Goal: Task Accomplishment & Management: Use online tool/utility

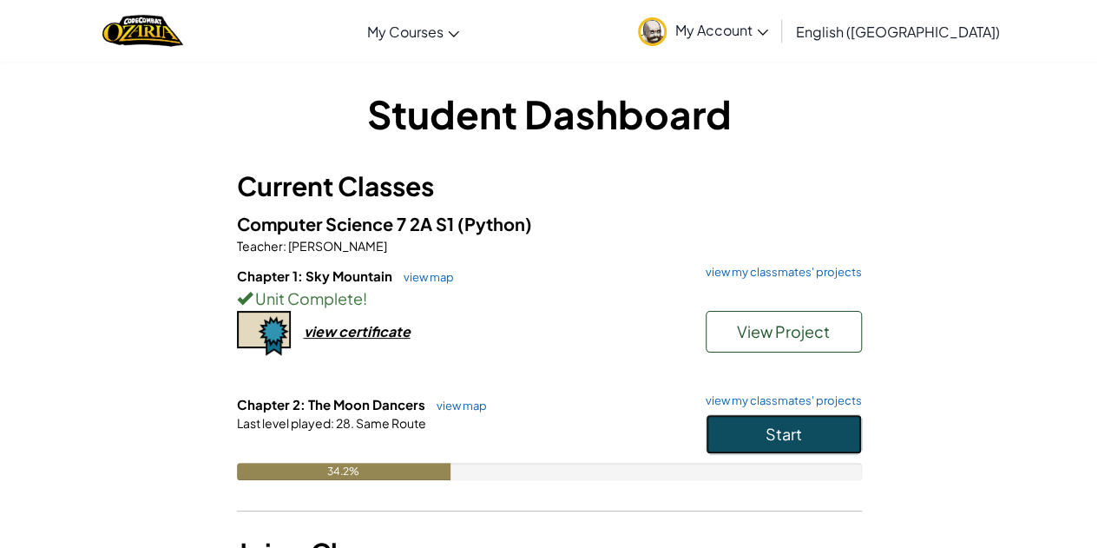
click at [749, 431] on button "Start" at bounding box center [784, 434] width 156 height 40
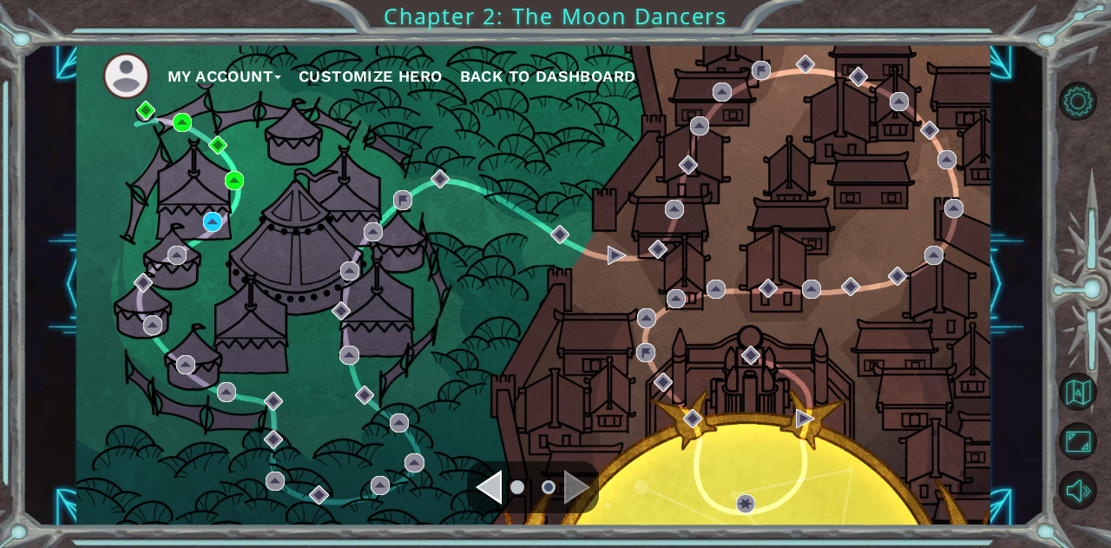
drag, startPoint x: 0, startPoint y: 390, endPoint x: 0, endPoint y: 438, distance: 48.6
click at [0, 438] on div "My Account Customize Hero Back to Dashboard Chapter 2: The Moon Dancers" at bounding box center [555, 274] width 1111 height 548
drag, startPoint x: 177, startPoint y: 249, endPoint x: 207, endPoint y: 141, distance: 111.8
click at [207, 141] on div "My Account Customize Hero Back to Dashboard" at bounding box center [533, 284] width 914 height 482
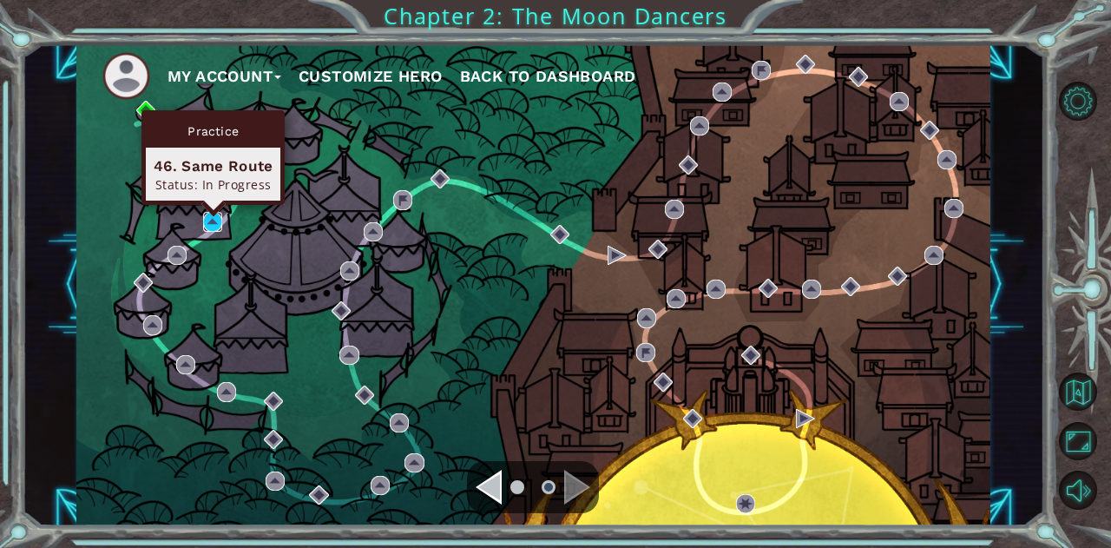
click at [210, 220] on img at bounding box center [212, 221] width 19 height 19
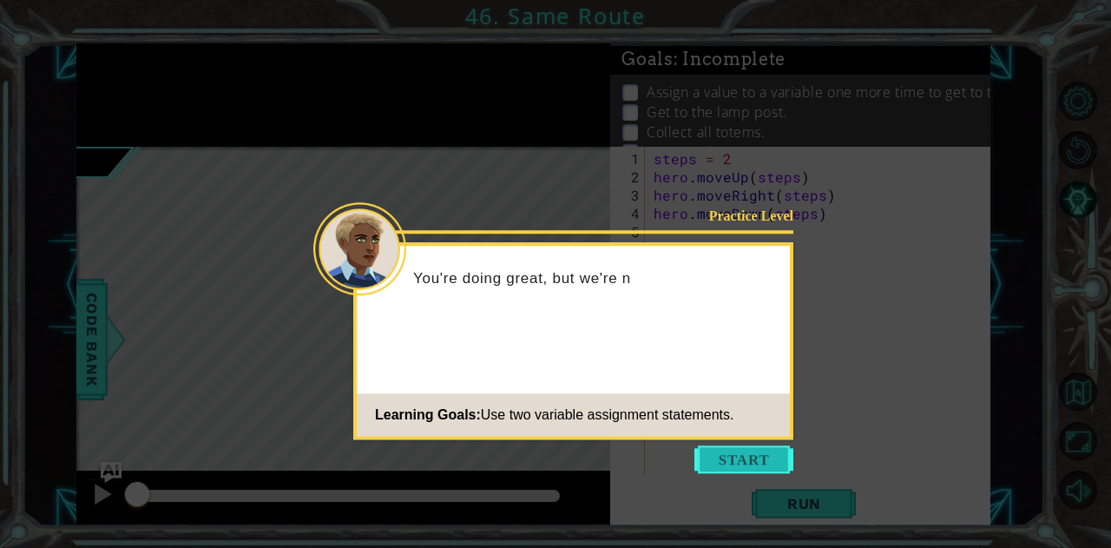
click at [745, 456] on button "Start" at bounding box center [743, 459] width 99 height 28
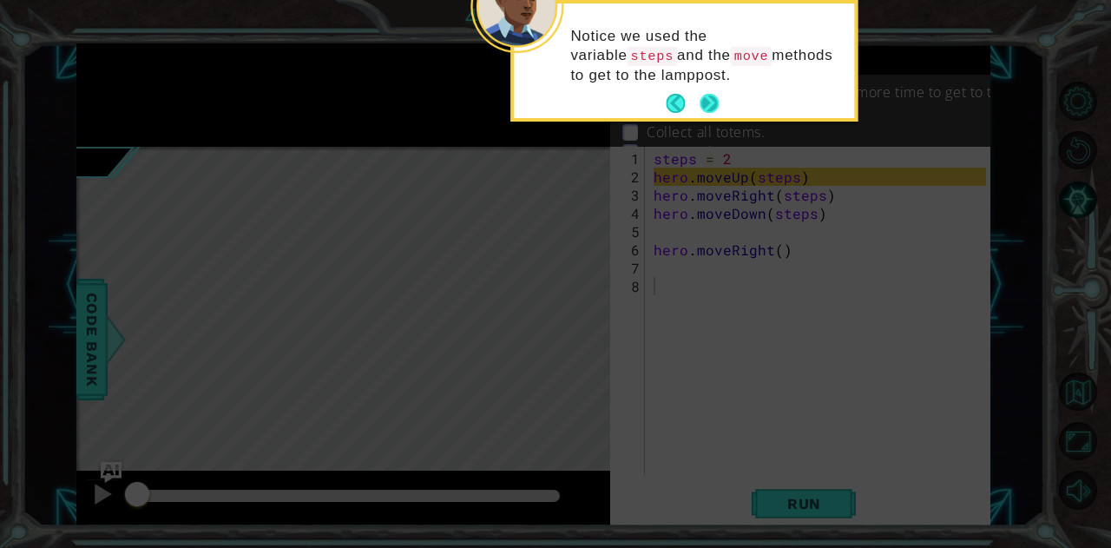
click at [703, 96] on button "Next" at bounding box center [709, 104] width 20 height 20
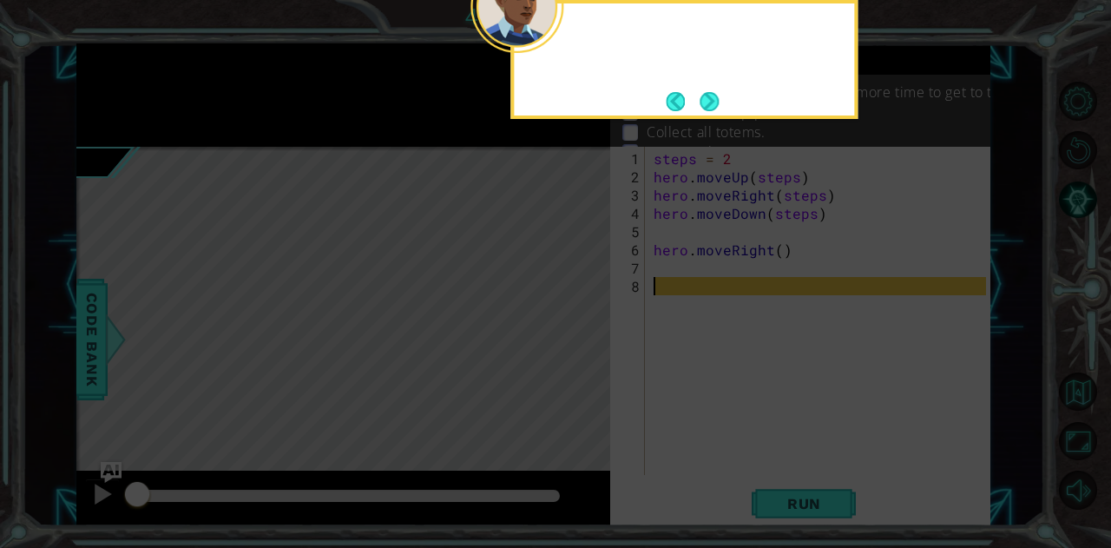
click at [703, 96] on button "Next" at bounding box center [709, 102] width 30 height 30
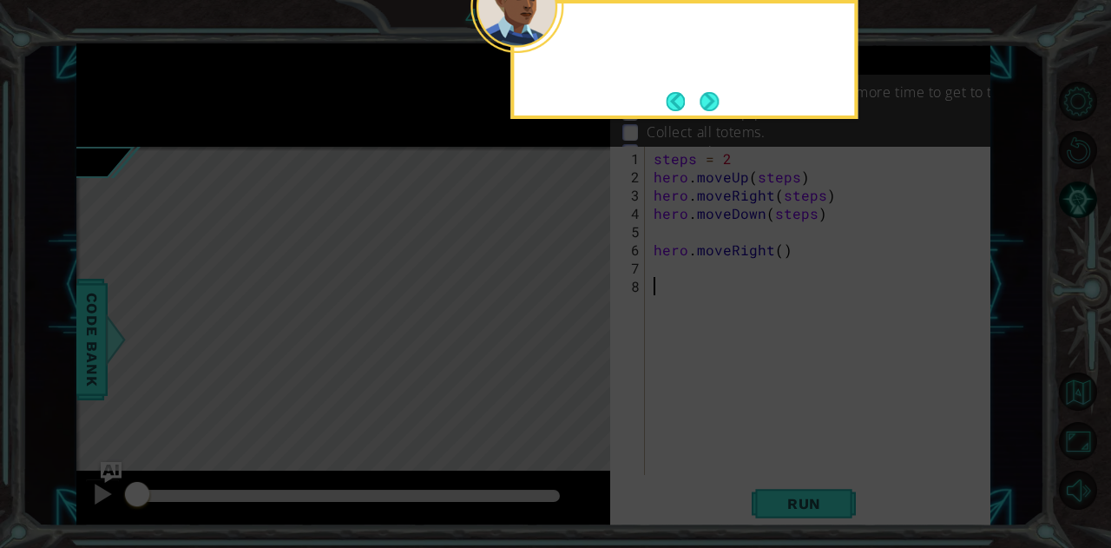
click at [703, 96] on button "Next" at bounding box center [709, 101] width 32 height 32
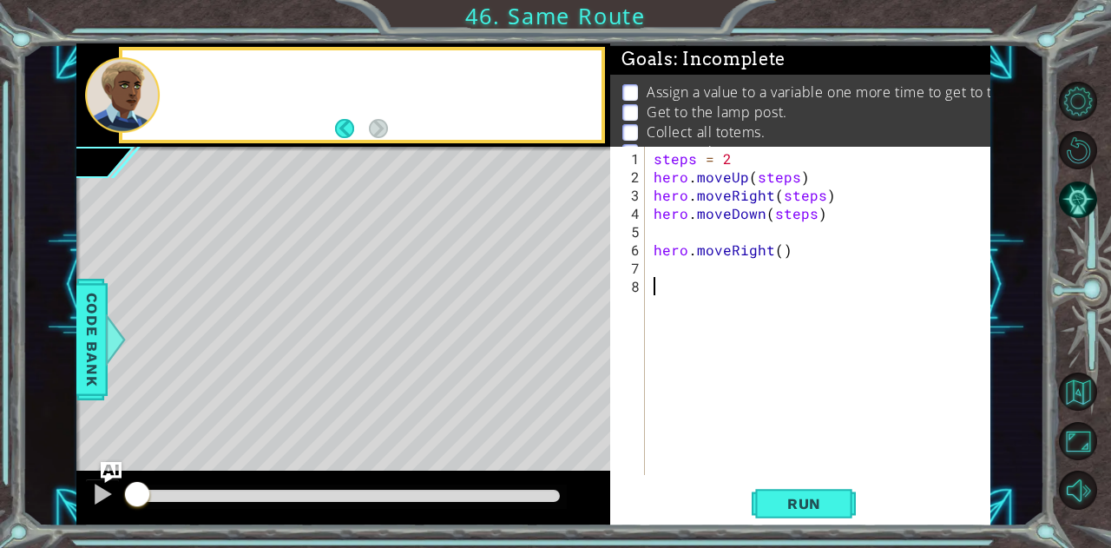
click at [703, 96] on p "Assign a value to a variable one more time to get to the totem crate." at bounding box center [870, 91] width 446 height 19
click at [699, 227] on div "steps = 2 hero . moveUp ( steps ) hero . moveRight ( steps ) hero . moveDown ( …" at bounding box center [822, 331] width 345 height 364
click at [809, 501] on span "Run" at bounding box center [804, 503] width 69 height 17
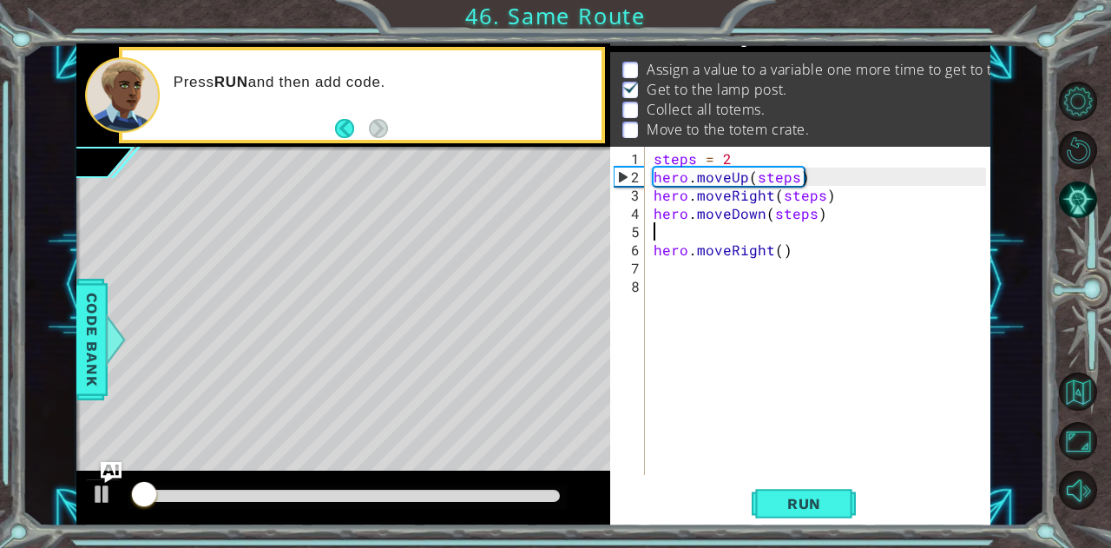
scroll to position [23, 0]
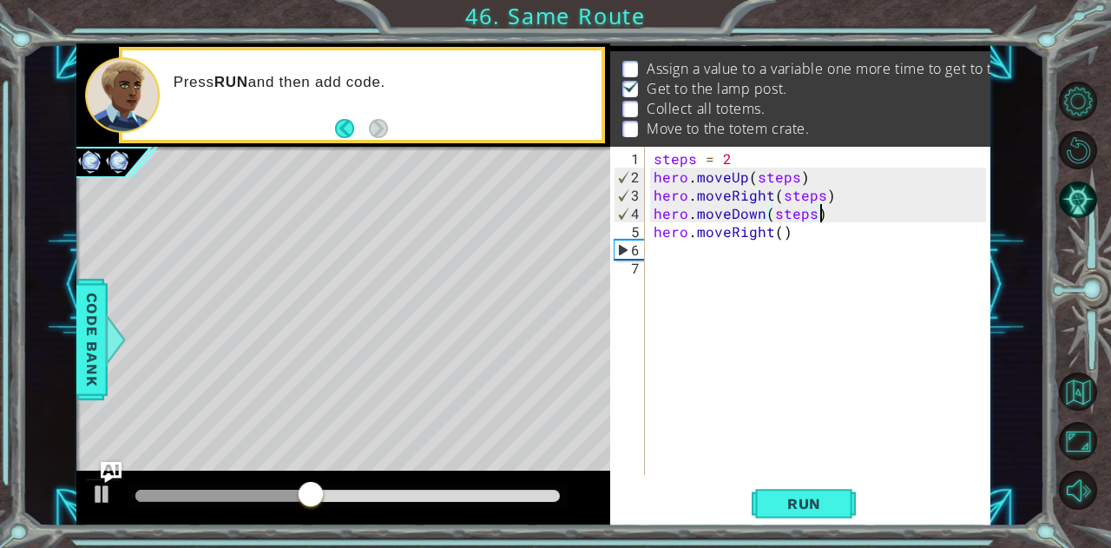
click at [809, 227] on div "steps = 2 hero . moveUp ( steps ) hero . moveRight ( steps ) hero . moveDown ( …" at bounding box center [822, 331] width 345 height 364
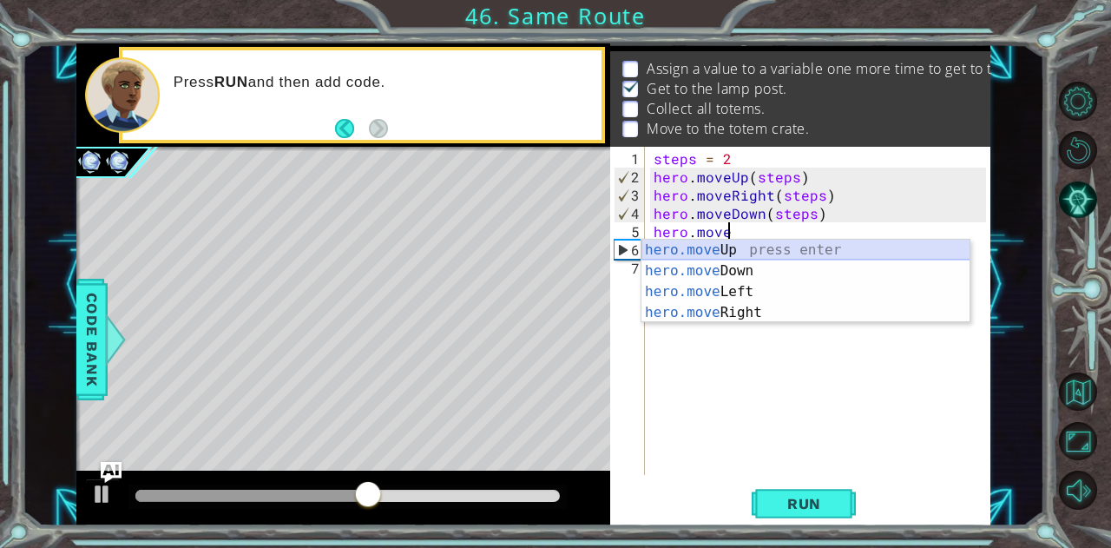
click at [789, 243] on div "hero.move Up press enter hero.move Down press enter hero.move Left press enter …" at bounding box center [805, 302] width 329 height 125
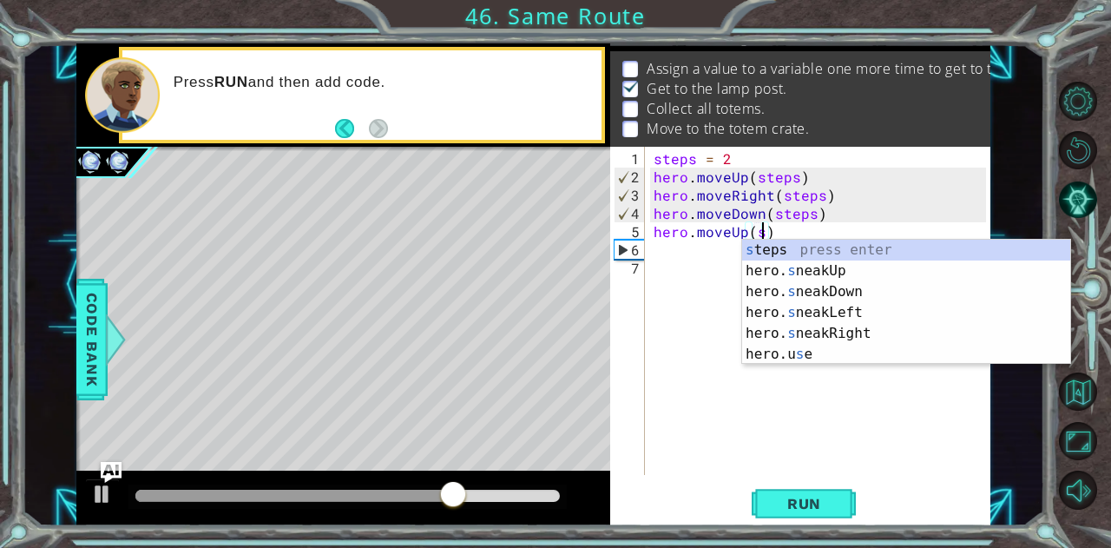
scroll to position [0, 6]
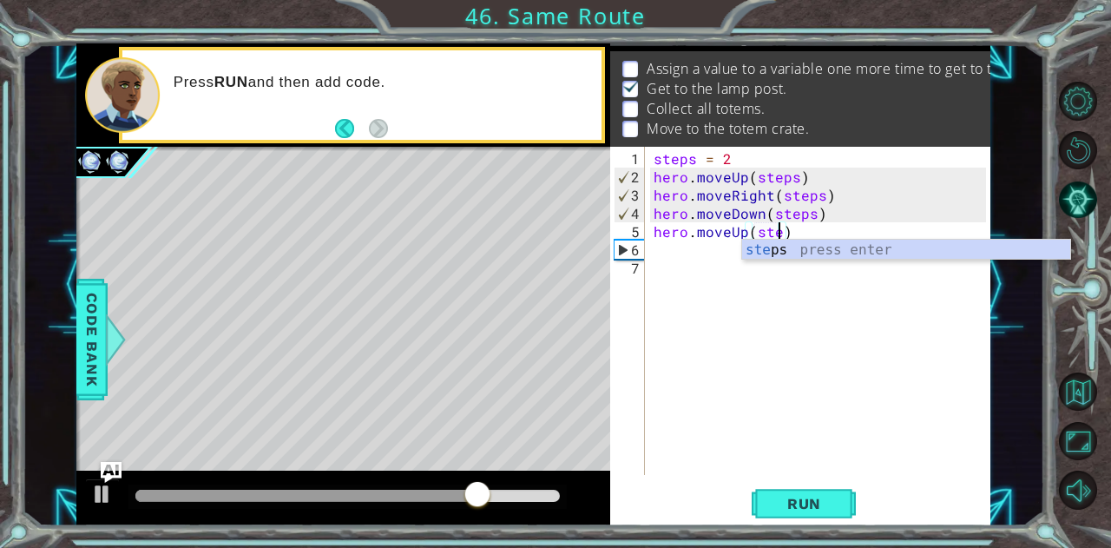
type textarea "hero.moveUp(steps)"
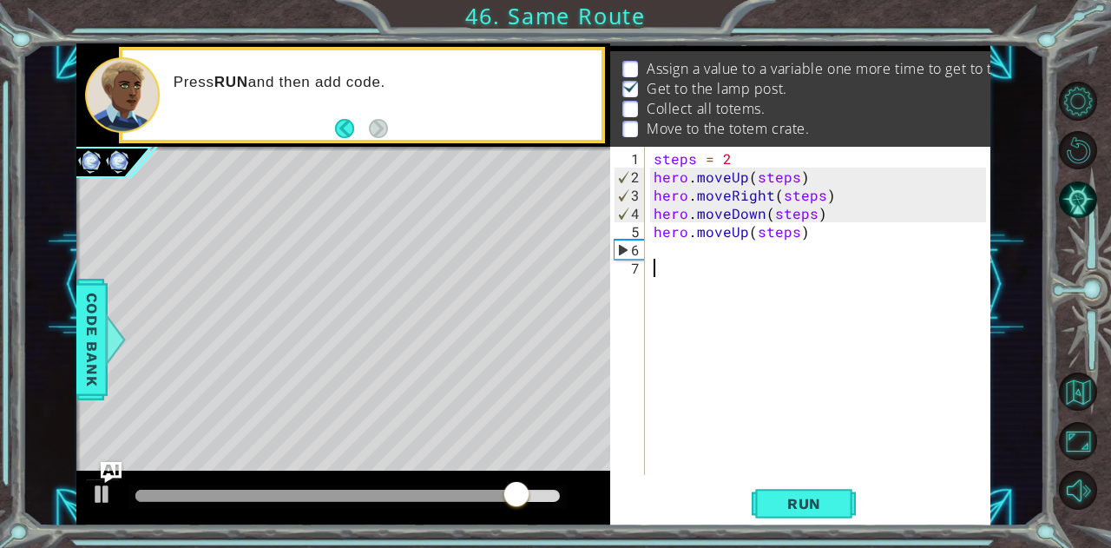
click at [711, 301] on div "steps = 2 hero . moveUp ( steps ) hero . moveRight ( steps ) hero . moveDown ( …" at bounding box center [822, 331] width 345 height 364
click at [802, 504] on span "Run" at bounding box center [804, 503] width 69 height 17
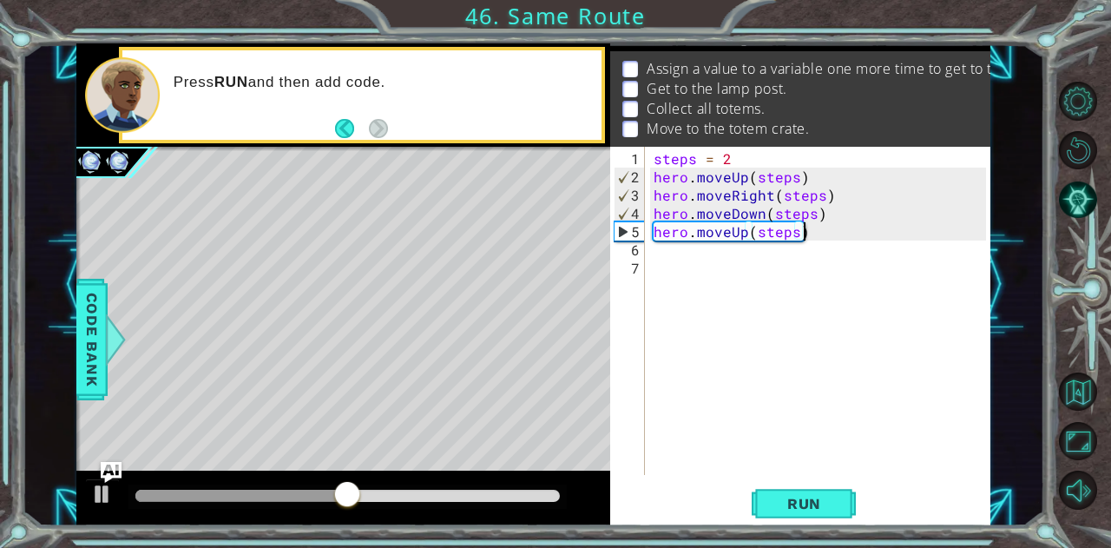
click at [804, 235] on div "steps = 2 hero . moveUp ( steps ) hero . moveRight ( steps ) hero . moveDown ( …" at bounding box center [822, 331] width 345 height 364
type textarea "hero.moveUp(steps)"
click at [818, 233] on div "steps = 2 hero . moveUp ( steps ) hero . moveRight ( steps ) hero . moveDown ( …" at bounding box center [822, 331] width 345 height 364
type textarea "hero.moveUp(steps)"
click at [820, 223] on div "steps = 2 hero . moveUp ( steps ) hero . moveRight ( steps ) hero . moveDown ( …" at bounding box center [822, 331] width 345 height 364
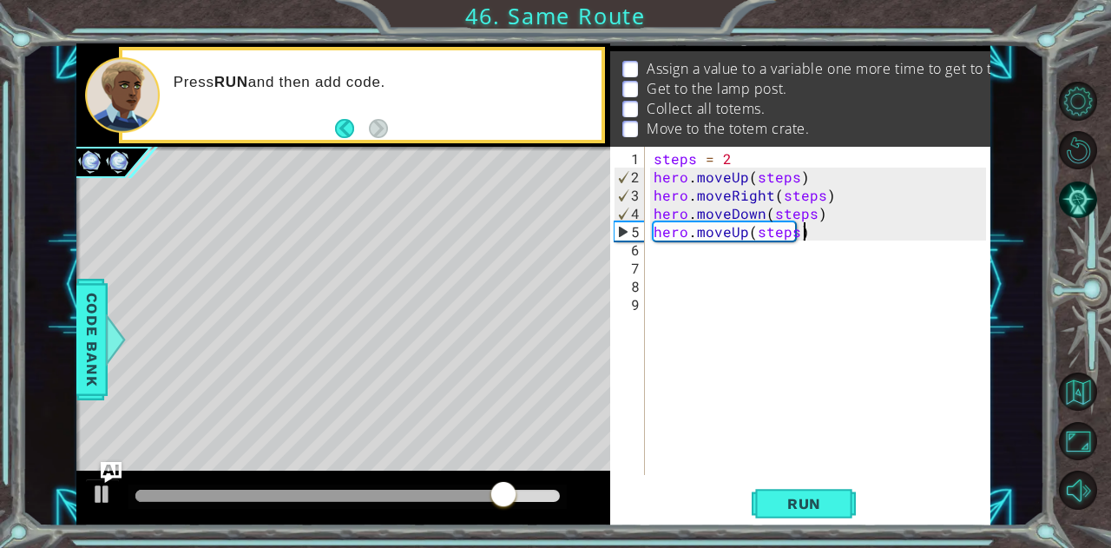
scroll to position [0, 9]
click at [742, 233] on div "steps = 2 hero . moveUp ( steps ) hero . moveRight ( steps ) hero . moveDown ( …" at bounding box center [822, 331] width 345 height 364
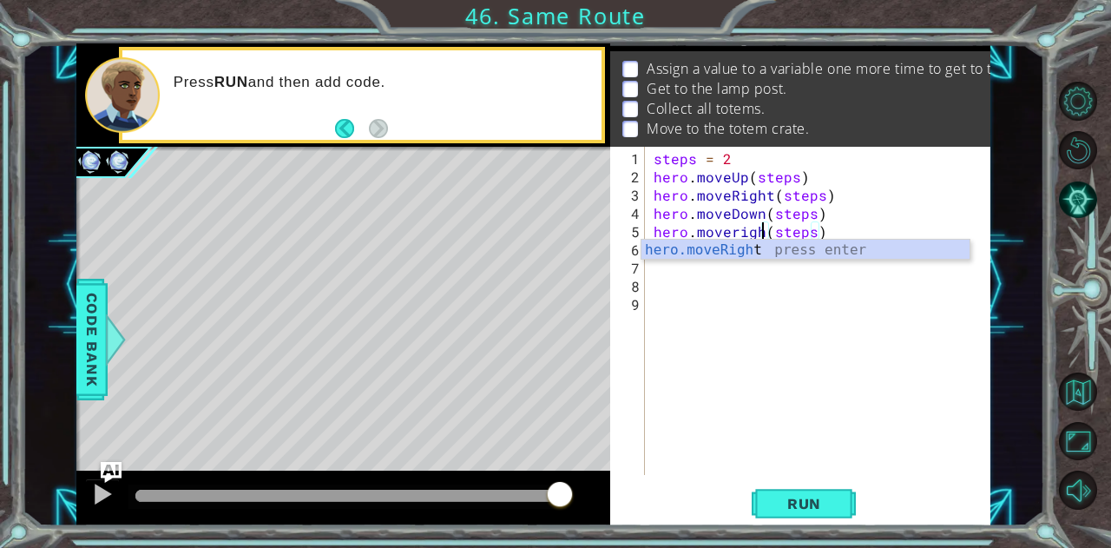
scroll to position [0, 7]
click at [670, 253] on div "hero.moveRight press enter" at bounding box center [805, 271] width 329 height 62
type textarea "hero.moveRight(1)(steps)"
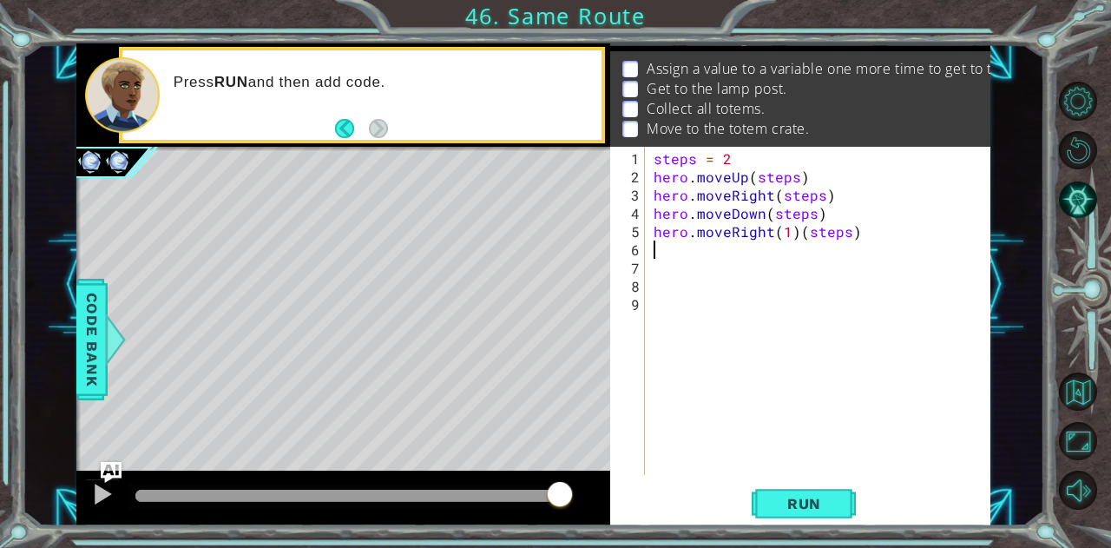
click at [670, 253] on div "steps = 2 hero . moveUp ( steps ) hero . moveRight ( steps ) hero . moveDown ( …" at bounding box center [822, 331] width 345 height 364
click at [789, 233] on div "steps = 2 hero . moveUp ( steps ) hero . moveRight ( steps ) hero . moveDown ( …" at bounding box center [822, 331] width 345 height 364
click at [791, 233] on div "steps = 2 hero . moveUp ( steps ) hero . moveRight ( steps ) hero . moveDown ( …" at bounding box center [822, 331] width 345 height 364
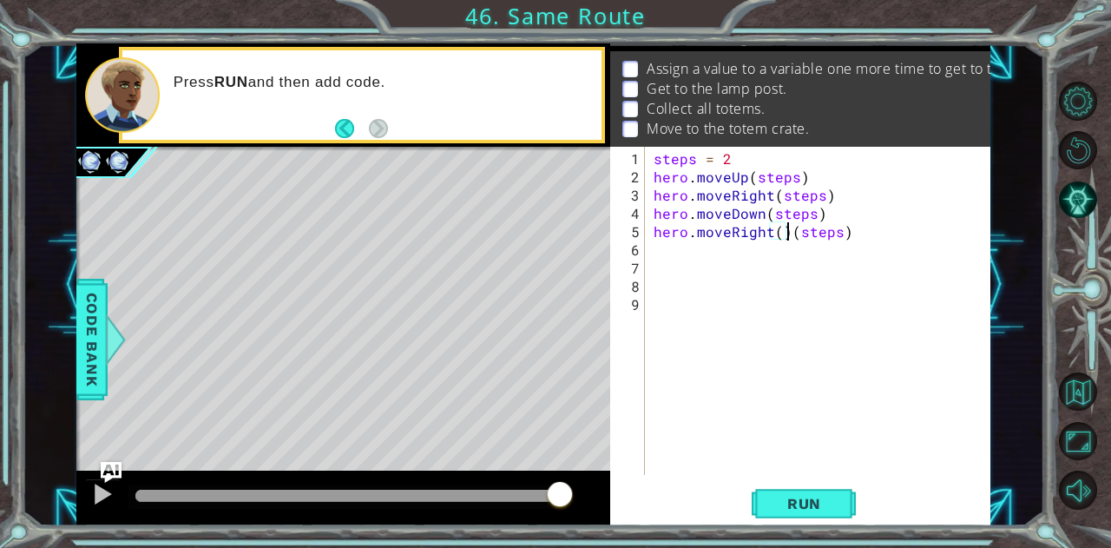
type textarea "hero.moveRight(steps)"
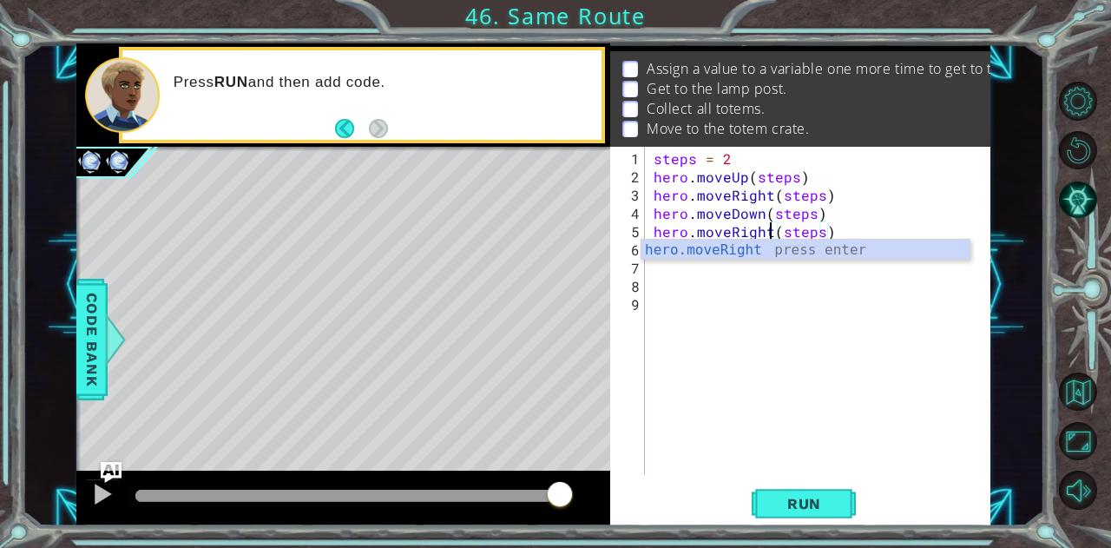
click at [667, 259] on div "steps = 2 hero . moveUp ( steps ) hero . moveRight ( steps ) hero . moveDown ( …" at bounding box center [822, 331] width 345 height 364
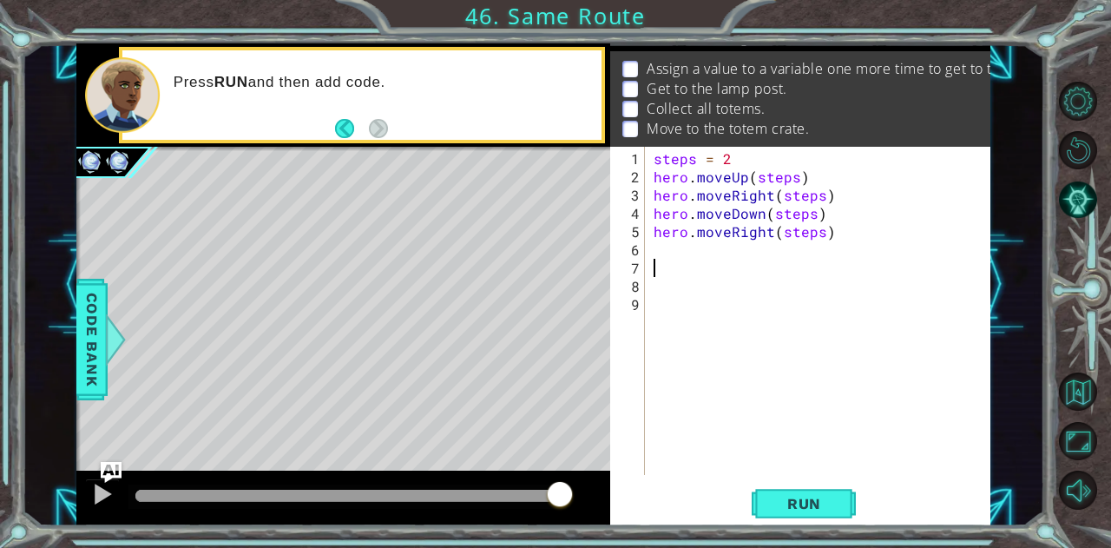
scroll to position [0, 0]
click at [665, 257] on div "steps = 2 hero . moveUp ( steps ) hero . moveRight ( steps ) hero . moveDown ( …" at bounding box center [822, 331] width 345 height 364
click at [658, 246] on div "steps = 2 hero . moveUp ( steps ) hero . moveRight ( steps ) hero . moveDown ( …" at bounding box center [822, 331] width 345 height 364
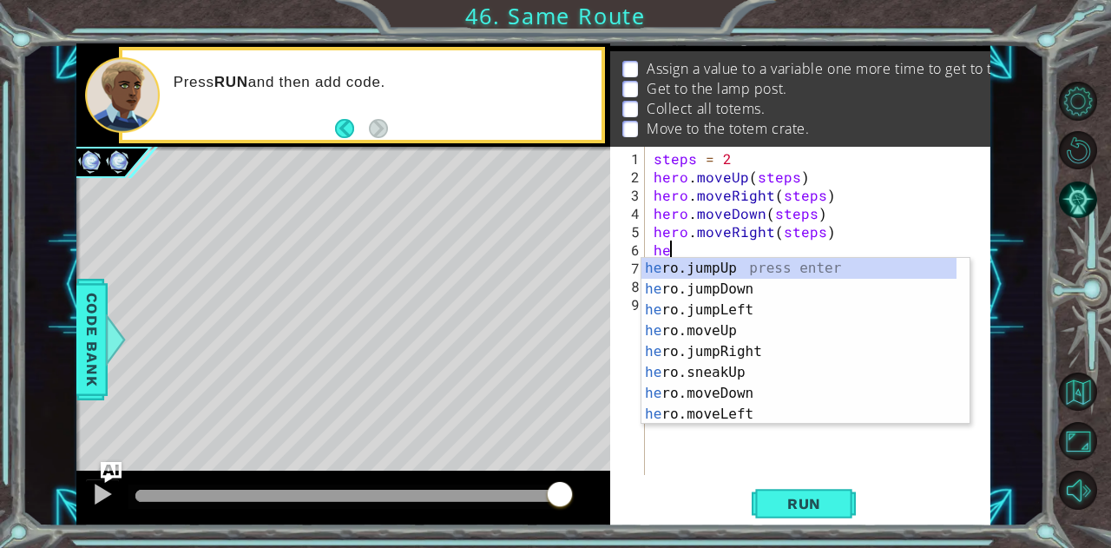
type textarea "her"
click at [977, 328] on div "steps = 2 hero . moveUp ( steps ) hero . moveRight ( steps ) hero . moveDown ( …" at bounding box center [822, 331] width 345 height 364
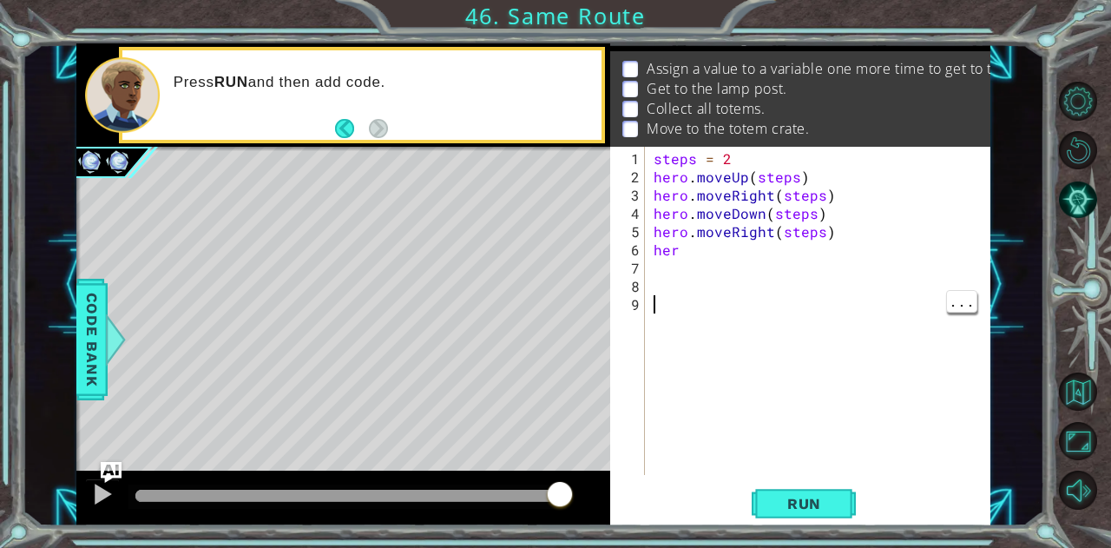
click at [964, 328] on div "steps = 2 hero . moveUp ( steps ) hero . moveRight ( steps ) hero . moveDown ( …" at bounding box center [822, 331] width 345 height 364
click at [840, 252] on div "steps = 2 hero . moveUp ( steps ) hero . moveRight ( steps ) hero . moveDown ( …" at bounding box center [822, 331] width 345 height 364
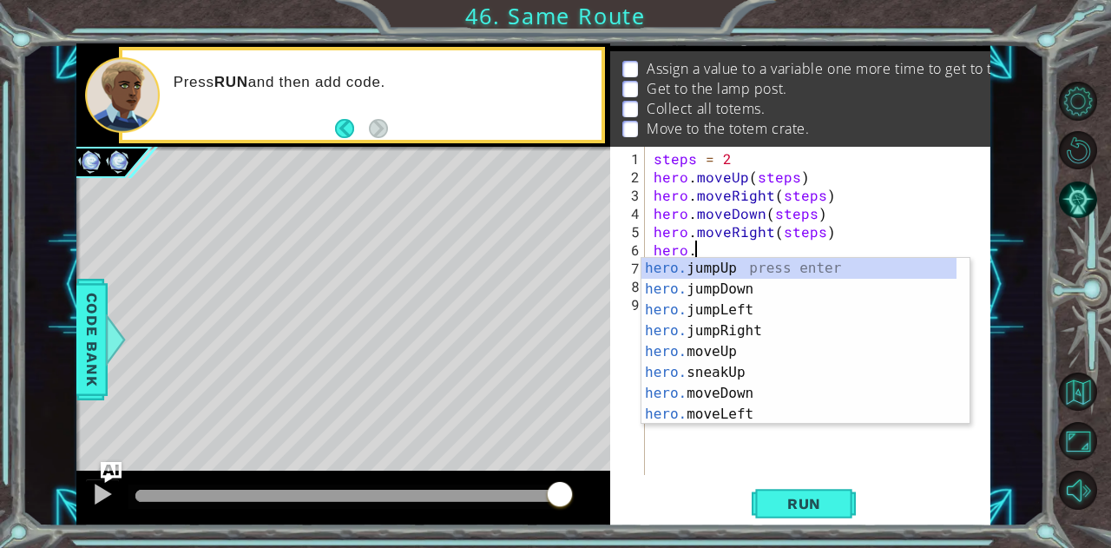
scroll to position [0, 2]
click at [816, 347] on div "hero. jumpUp press enter hero. jumpDown press enter hero. jumpLeft press enter …" at bounding box center [799, 362] width 316 height 208
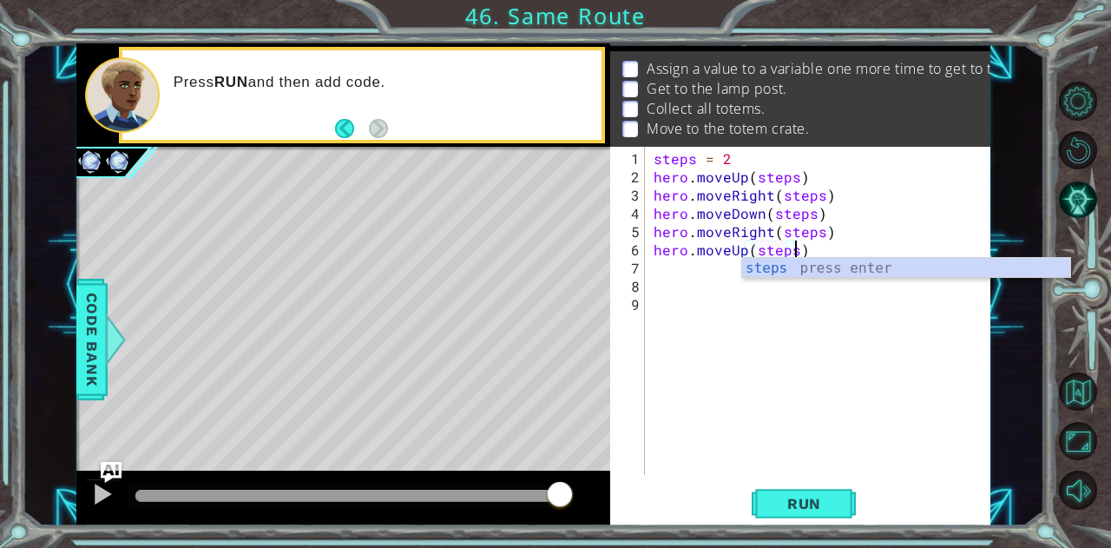
scroll to position [0, 8]
type textarea "hero.moveUp(steps)"
click at [844, 506] on button "Run" at bounding box center [804, 503] width 104 height 38
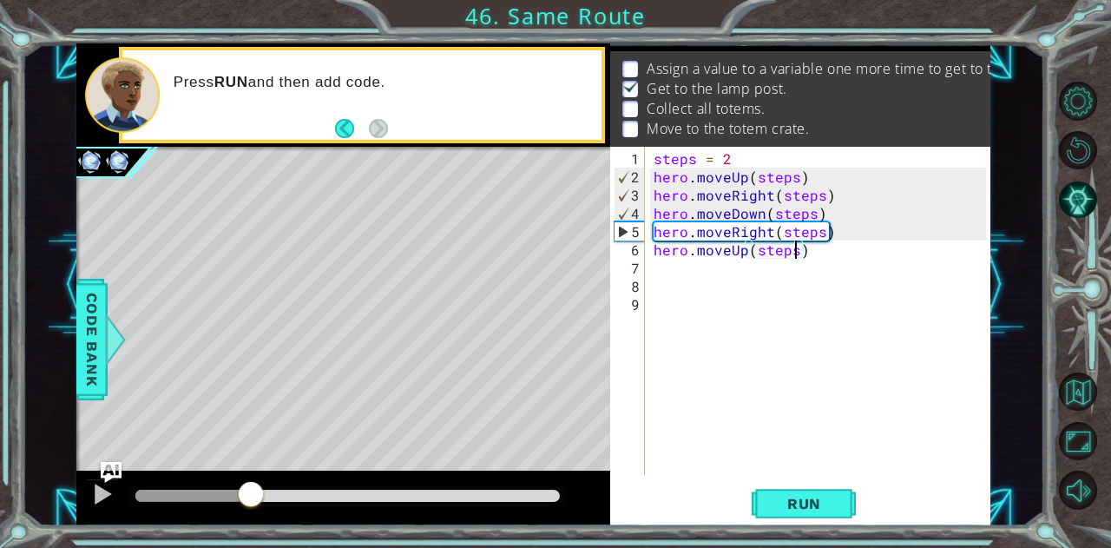
click at [250, 468] on div "methods hero use(thing) moveUp(steps) moveDown(steps) moveLeft(steps) moveRight…" at bounding box center [533, 284] width 914 height 482
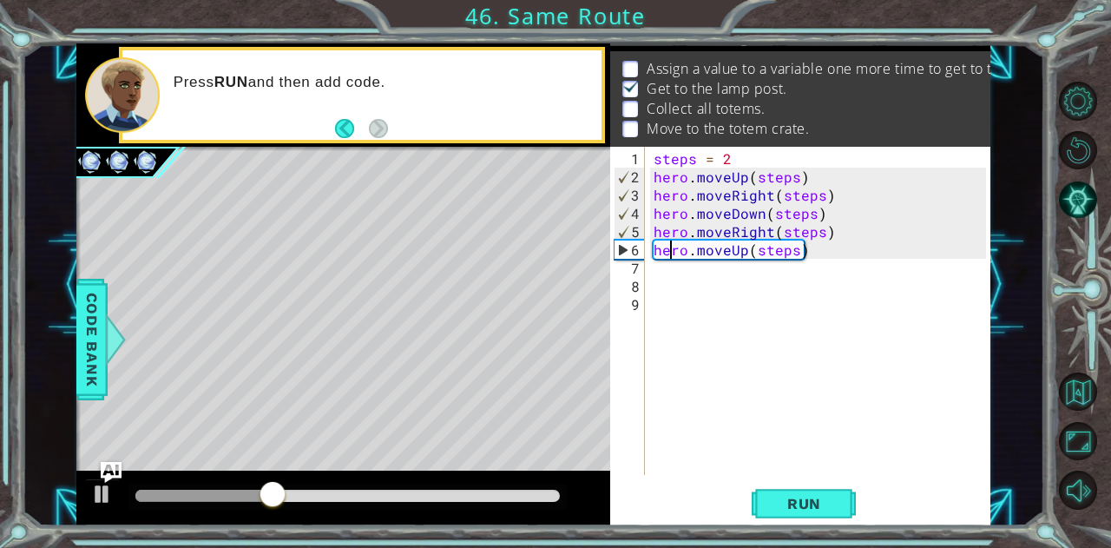
click at [672, 254] on div "steps = 2 hero . moveUp ( steps ) hero . moveRight ( steps ) hero . moveDown ( …" at bounding box center [822, 331] width 345 height 364
click at [660, 266] on div "steps = 2 hero . moveUp ( steps ) hero . moveRight ( steps ) hero . moveDown ( …" at bounding box center [822, 331] width 345 height 364
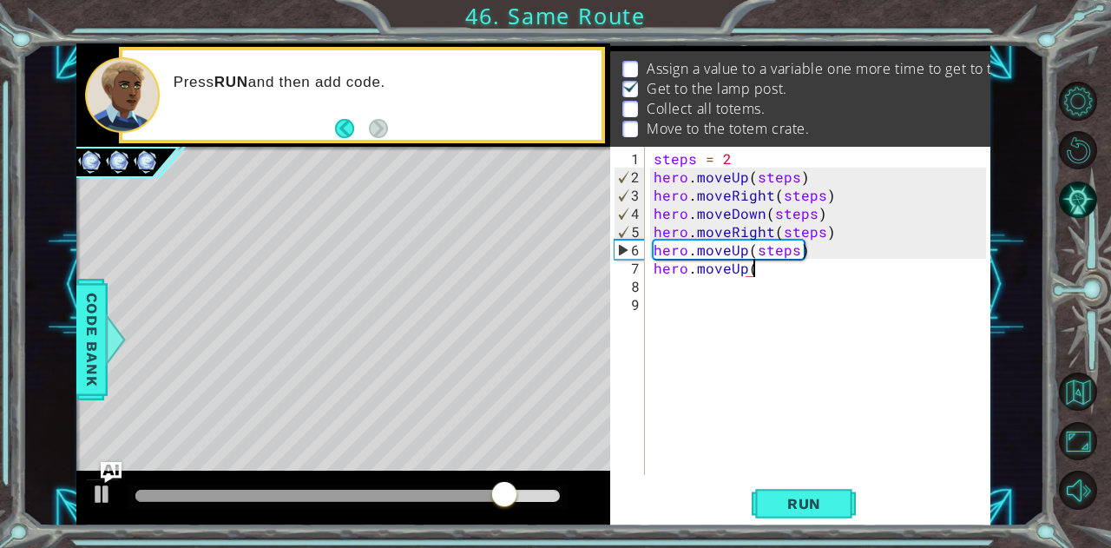
scroll to position [0, 5]
type textarea "hero.moveUp(1)"
click at [701, 292] on div "steps = 2 hero . moveUp ( steps ) hero . moveRight ( steps ) hero . moveDown ( …" at bounding box center [822, 331] width 345 height 364
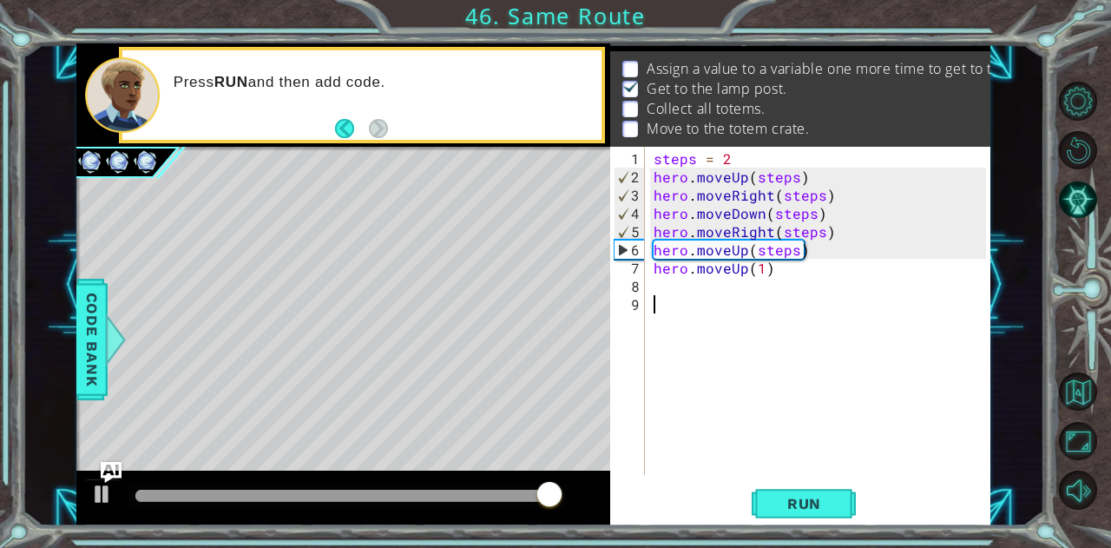
click at [663, 279] on div "steps = 2 hero . moveUp ( steps ) hero . moveRight ( steps ) hero . moveDown ( …" at bounding box center [822, 331] width 345 height 364
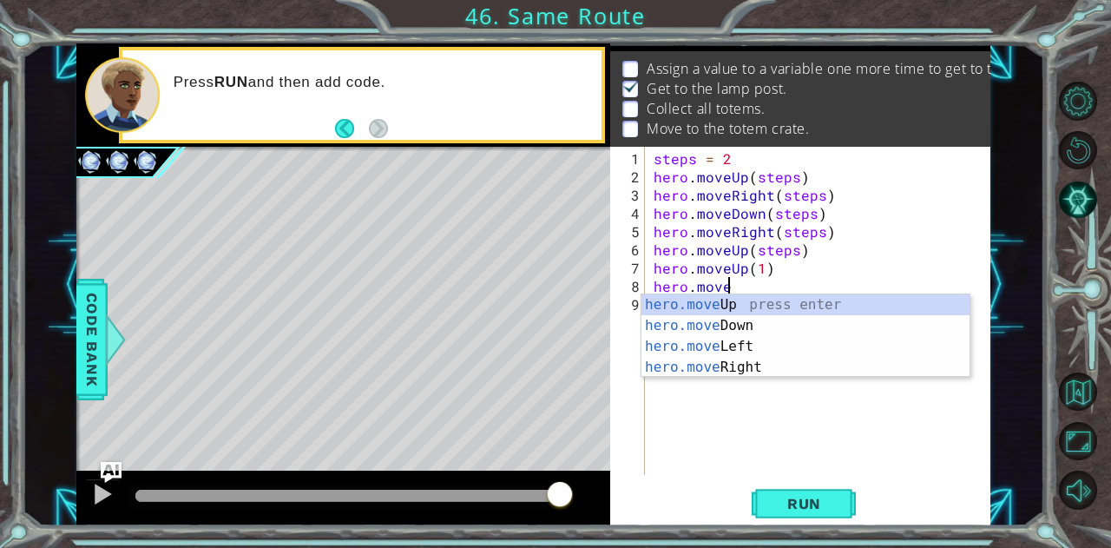
scroll to position [0, 3]
click at [714, 365] on div "hero.move Up press enter hero.move Down press enter hero.move Left press enter …" at bounding box center [805, 356] width 329 height 125
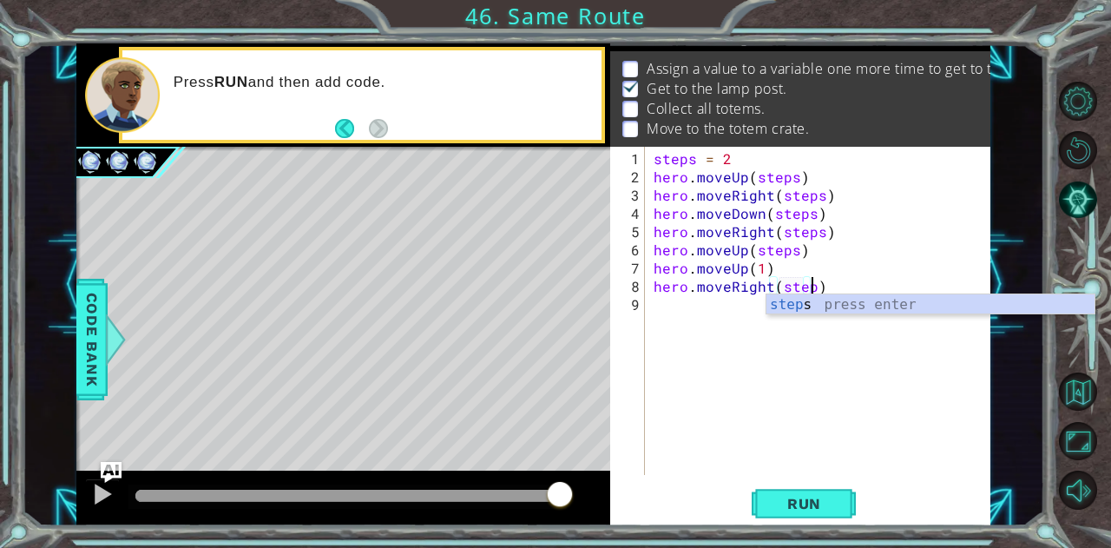
scroll to position [0, 10]
type textarea "hero.moveRight(steps)"
click at [815, 495] on span "Run" at bounding box center [804, 503] width 69 height 17
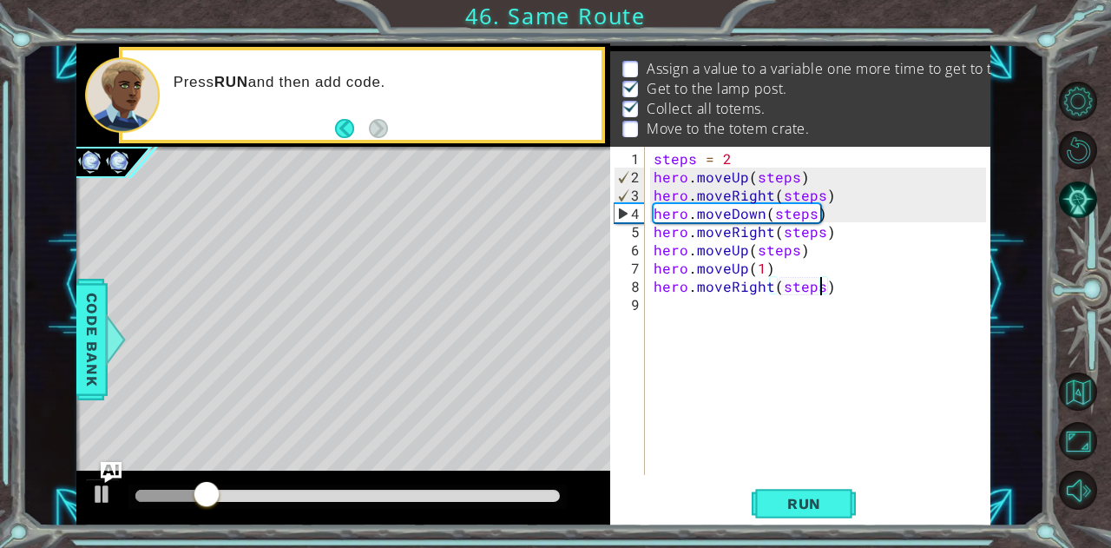
click at [686, 312] on div "steps = 2 hero . moveUp ( steps ) hero . moveRight ( steps ) hero . moveDown ( …" at bounding box center [822, 331] width 345 height 364
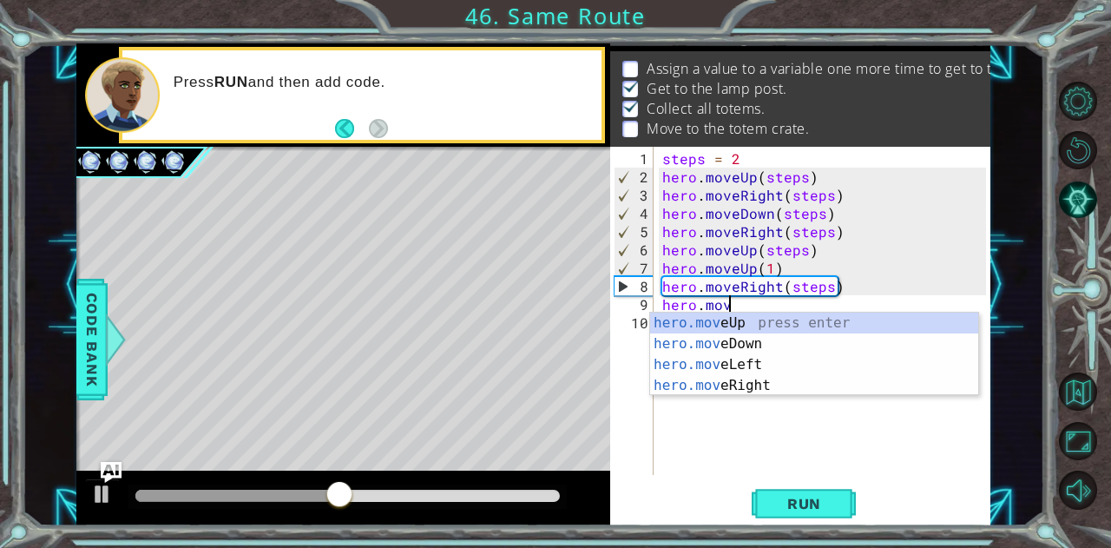
scroll to position [0, 3]
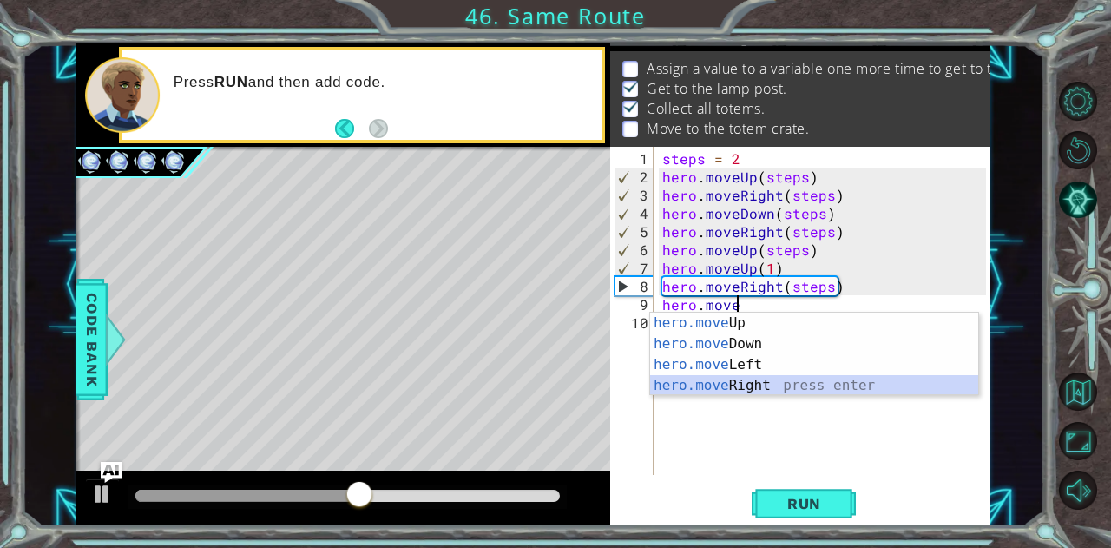
click at [741, 384] on div "hero.move Up press enter hero.move Down press enter hero.move Left press enter …" at bounding box center [814, 374] width 329 height 125
type textarea "hero.moveRight(1)"
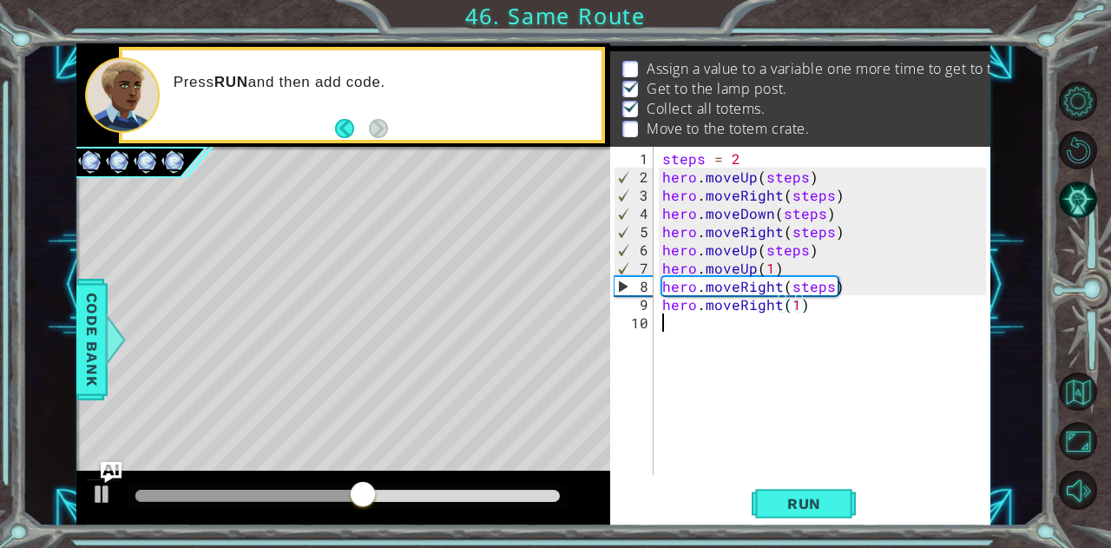
click at [741, 384] on div "steps = 2 hero . moveUp ( steps ) hero . moveRight ( steps ) hero . moveDown ( …" at bounding box center [827, 331] width 337 height 364
click at [760, 325] on div "steps = 2 hero . moveUp ( steps ) hero . moveRight ( steps ) hero . moveDown ( …" at bounding box center [827, 331] width 337 height 364
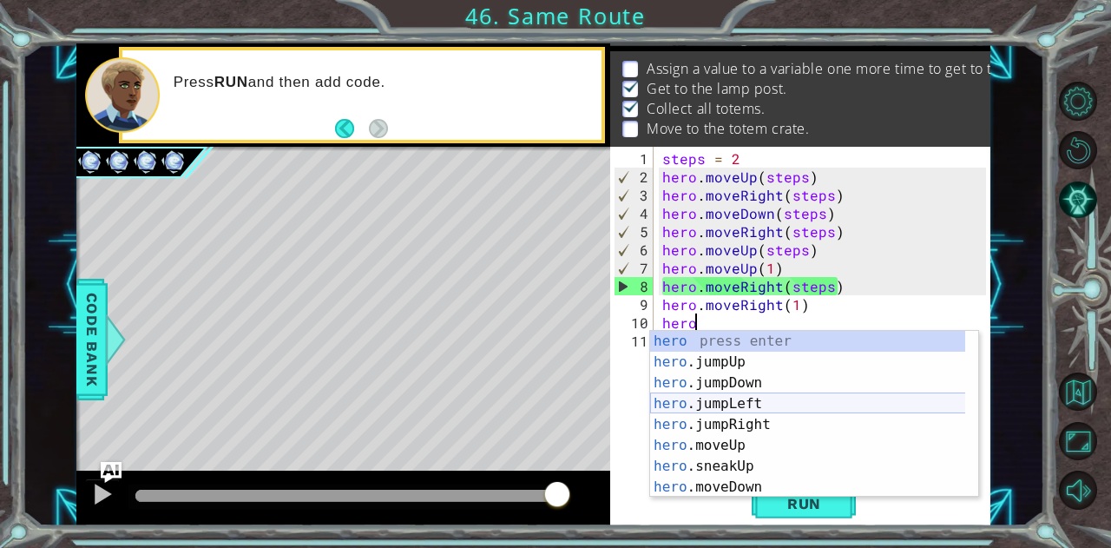
scroll to position [0, 2]
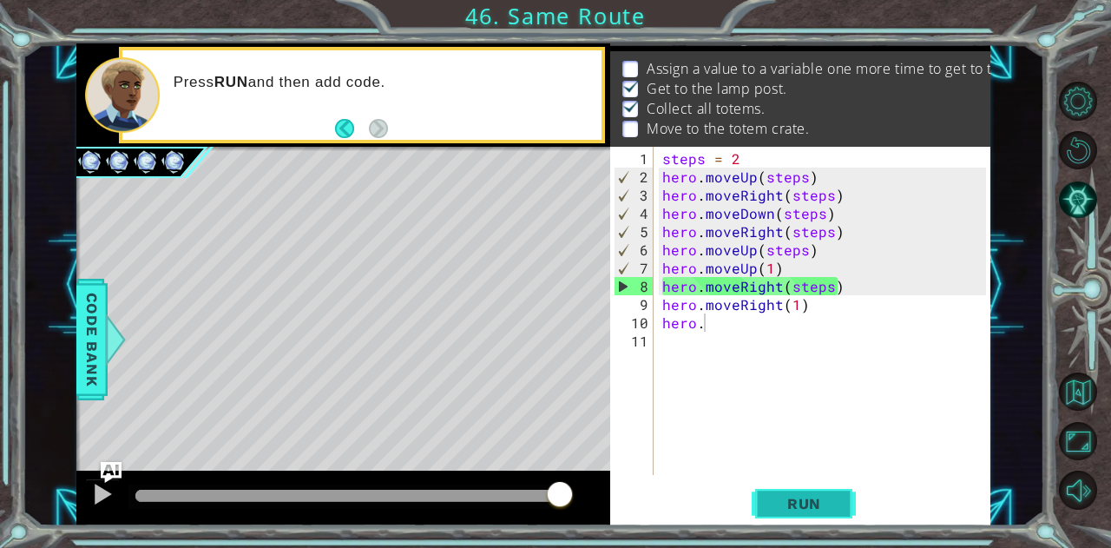
click at [805, 502] on span "Run" at bounding box center [804, 503] width 69 height 17
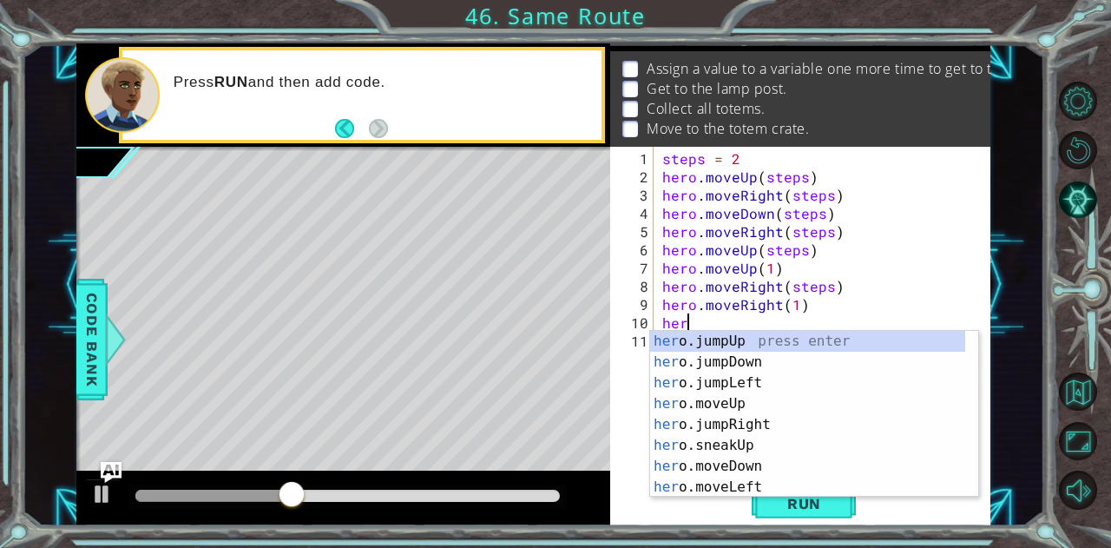
scroll to position [0, 0]
type textarea "h"
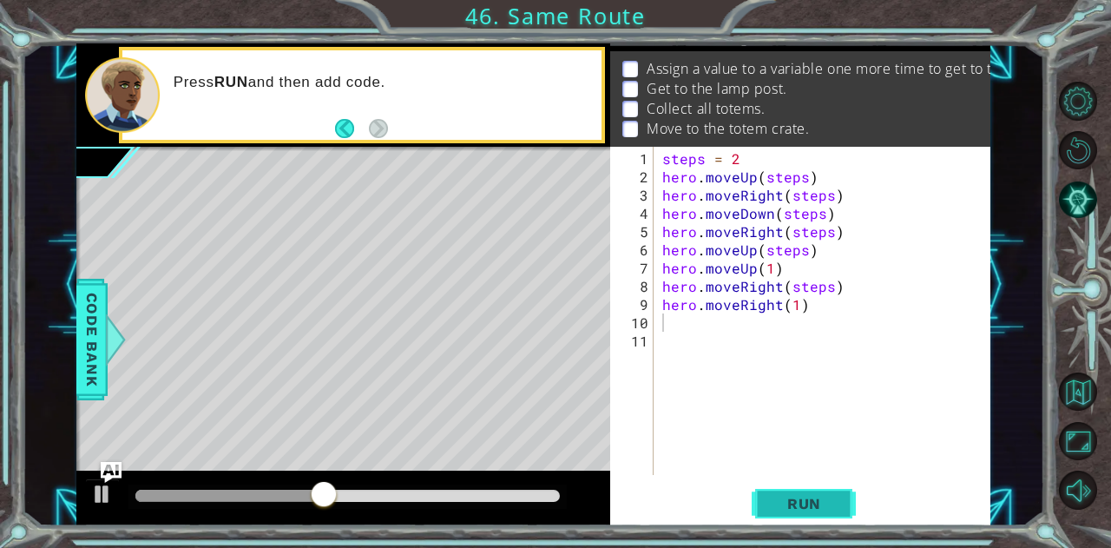
click at [818, 511] on span "Run" at bounding box center [804, 503] width 69 height 17
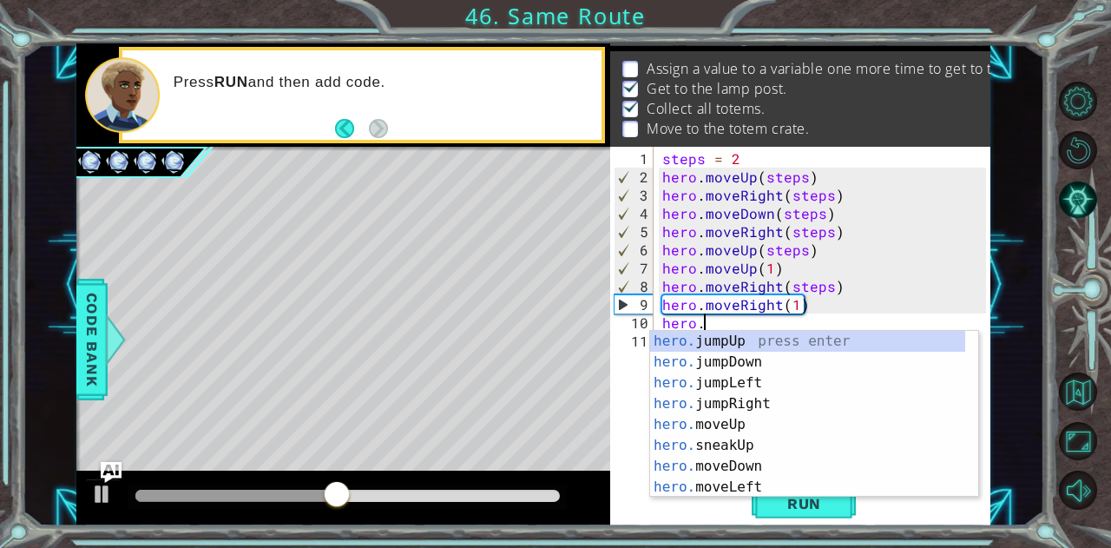
scroll to position [0, 2]
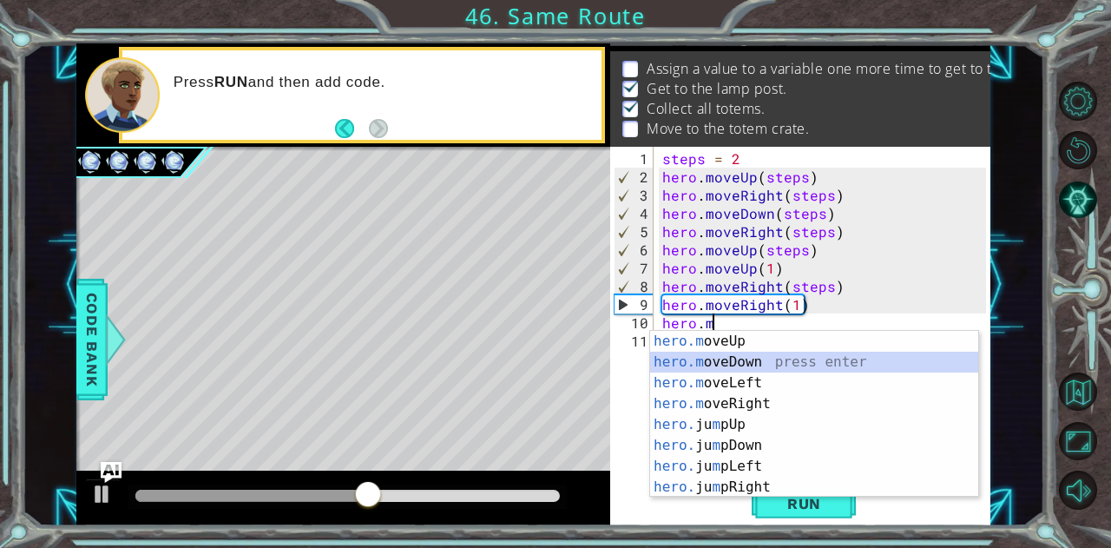
click at [738, 362] on div "hero.m oveUp press enter hero.m oveDown press enter hero.m oveLeft press enter …" at bounding box center [814, 435] width 329 height 208
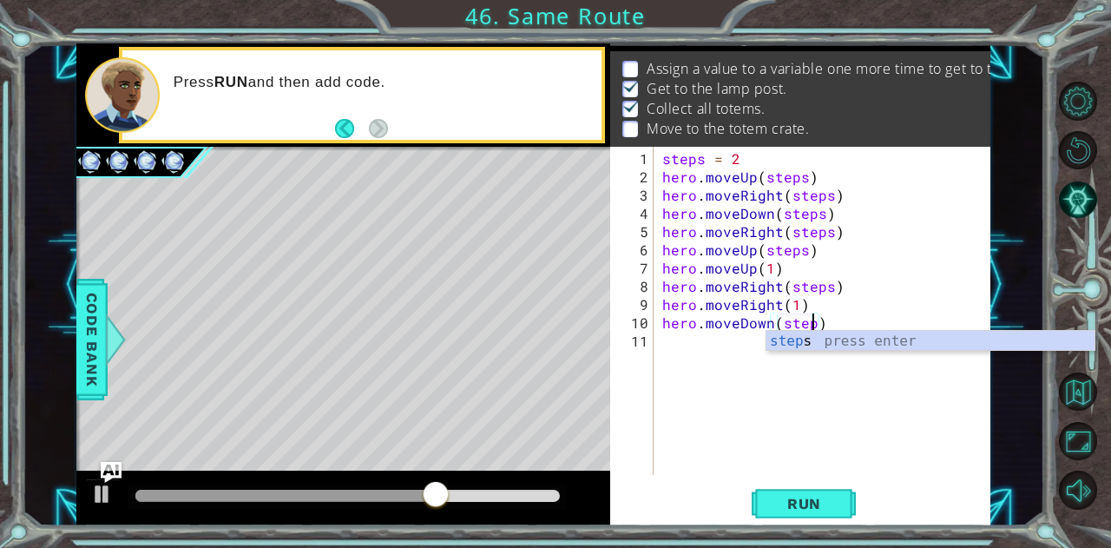
scroll to position [0, 9]
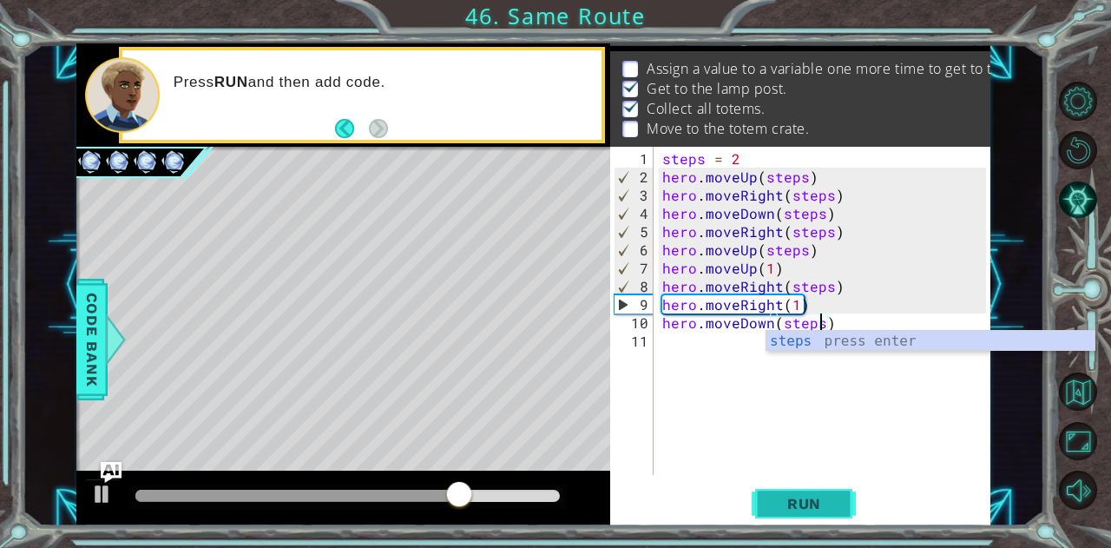
type textarea "hero.moveDown(steps)"
click at [809, 507] on span "Run" at bounding box center [804, 503] width 69 height 17
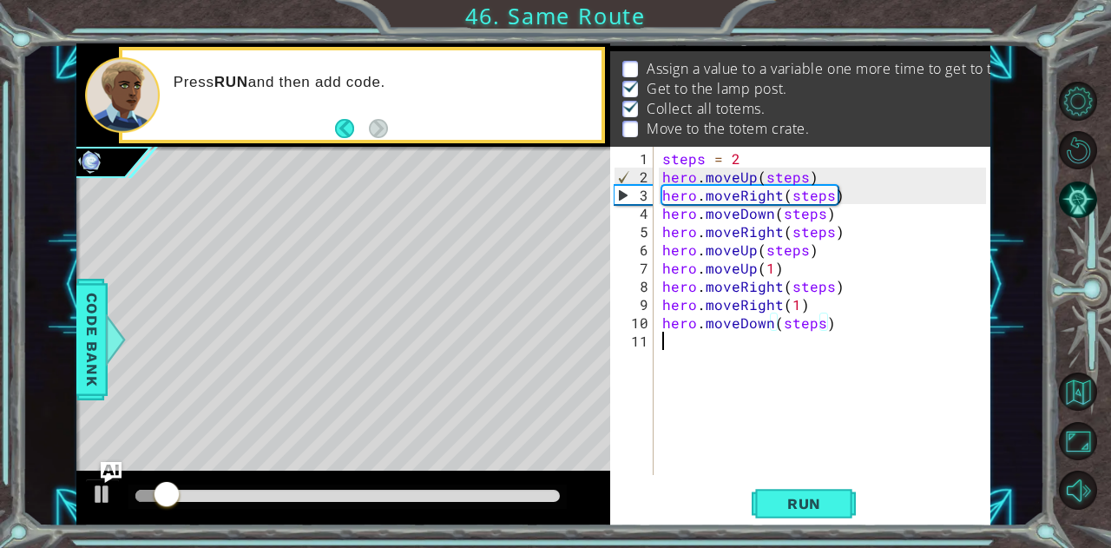
click at [810, 345] on div "steps = 2 hero . moveUp ( steps ) hero . moveRight ( steps ) hero . moveDown ( …" at bounding box center [827, 331] width 337 height 364
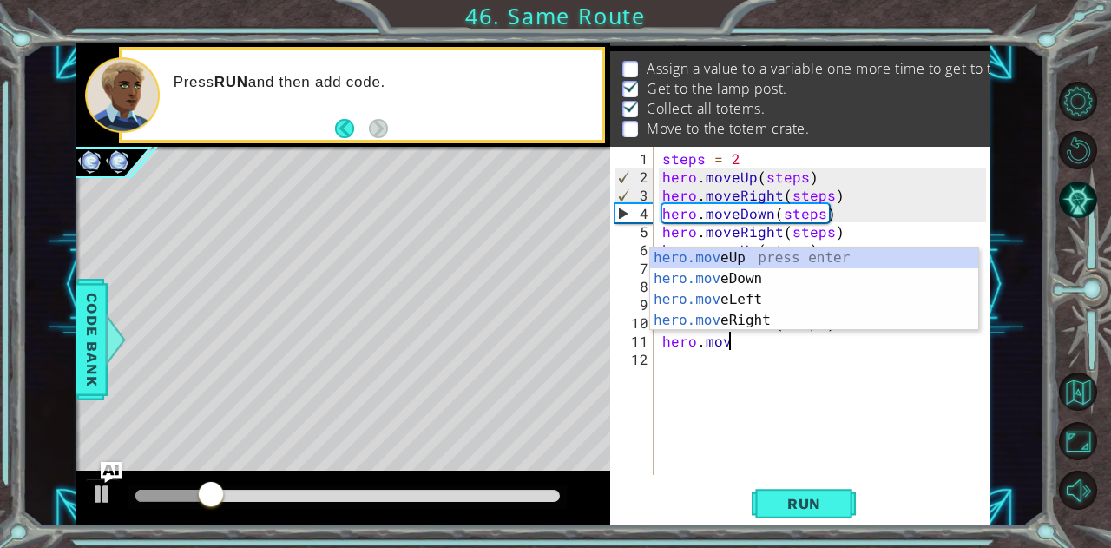
scroll to position [0, 3]
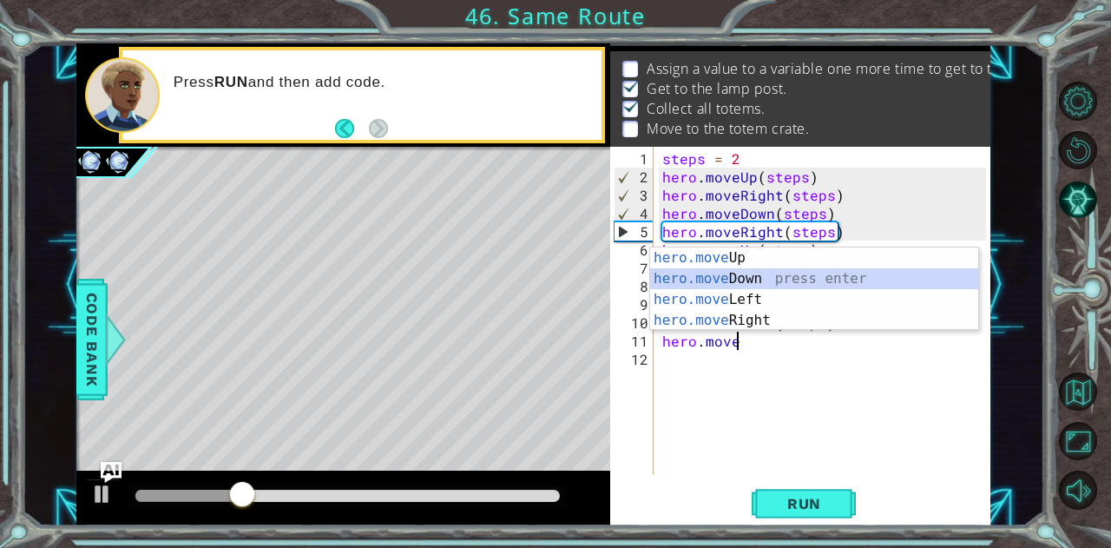
click at [755, 270] on div "hero.move Up press enter hero.move Down press enter hero.move Left press enter …" at bounding box center [814, 309] width 329 height 125
type textarea "hero.moveDown(1)"
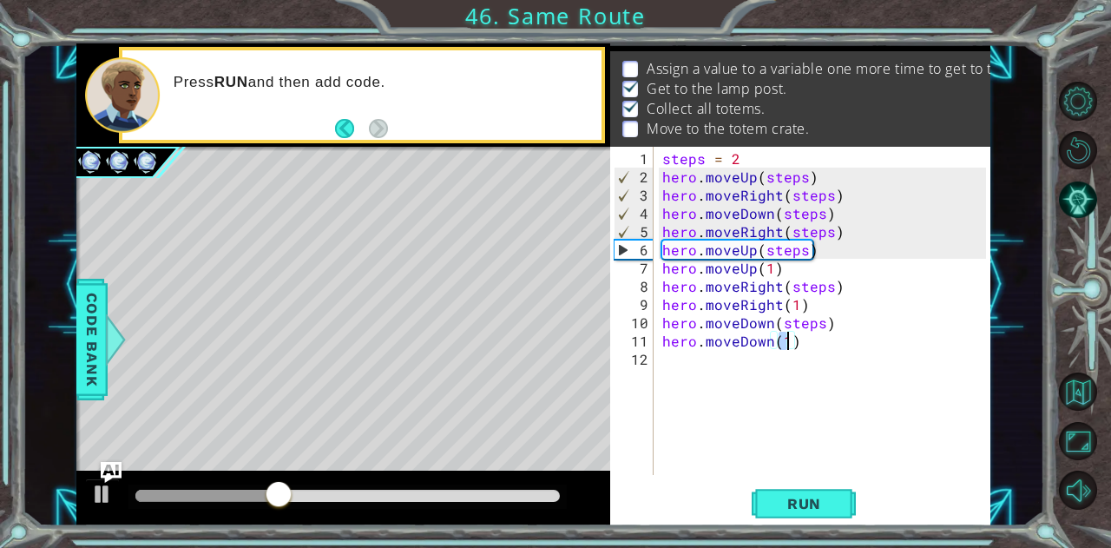
click at [804, 471] on div "steps = 2 hero . moveUp ( steps ) hero . moveRight ( steps ) hero . moveDown ( …" at bounding box center [827, 331] width 337 height 364
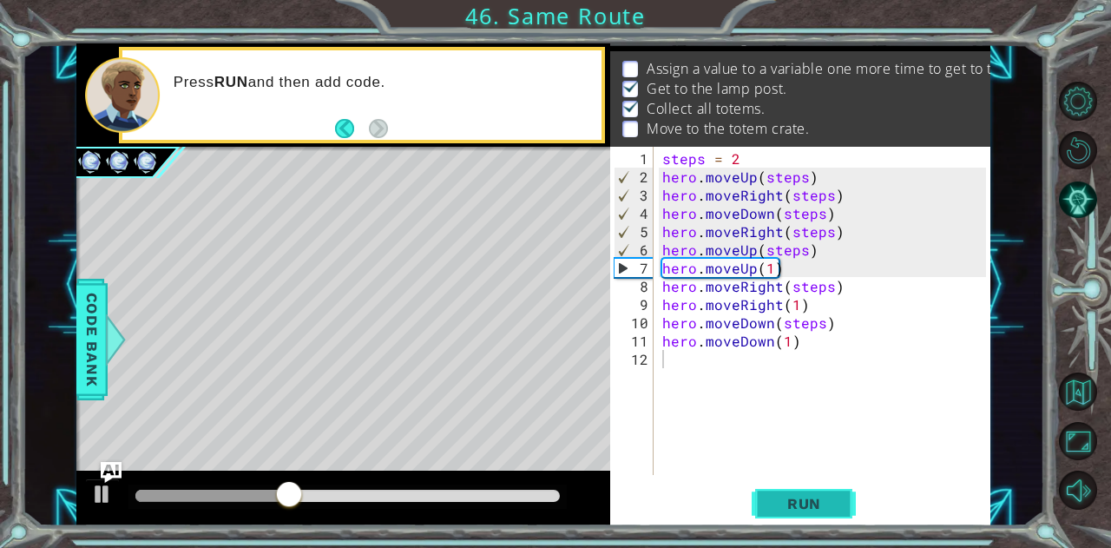
click at [798, 492] on button "Run" at bounding box center [804, 503] width 104 height 38
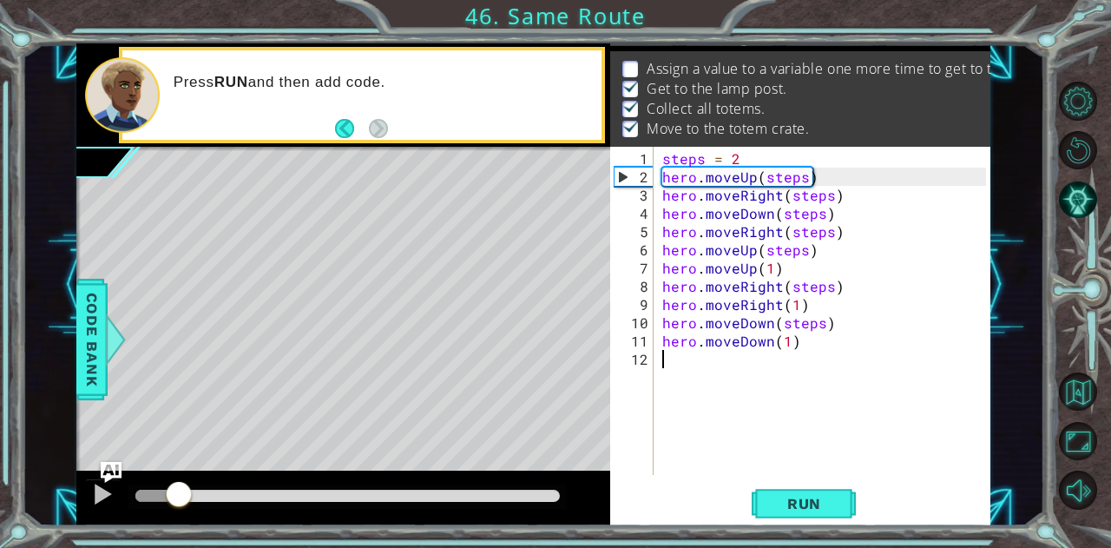
drag, startPoint x: 168, startPoint y: 480, endPoint x: 1110, endPoint y: 316, distance: 955.8
click at [1097, 316] on div "1 ההההההההההההההההההההההההההההההההההההההההההההההההההההההההההההההההההההההההההההה…" at bounding box center [555, 274] width 1111 height 548
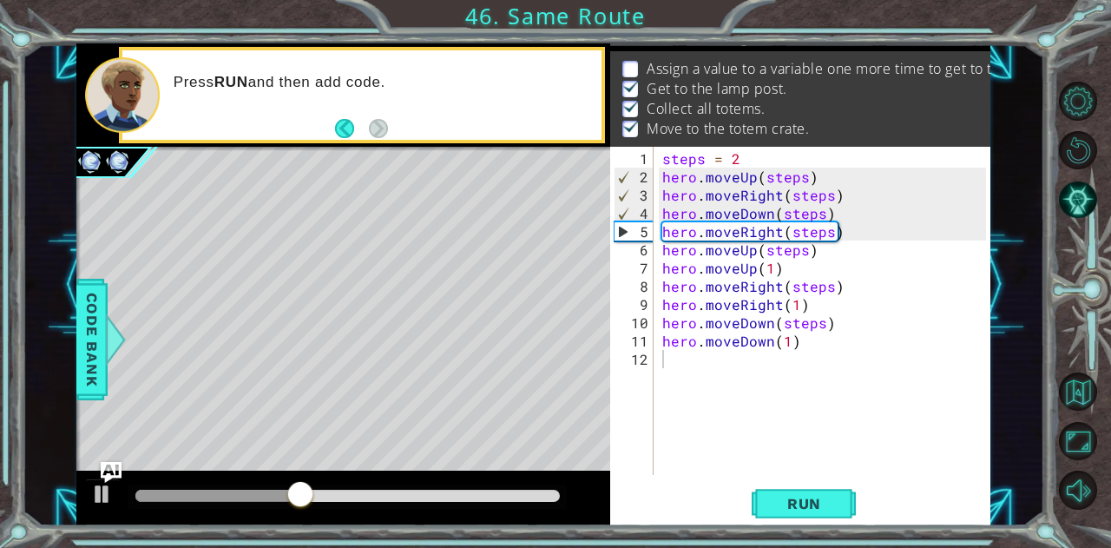
drag, startPoint x: 265, startPoint y: 483, endPoint x: 287, endPoint y: 481, distance: 22.7
click at [287, 481] on div at bounding box center [343, 498] width 534 height 56
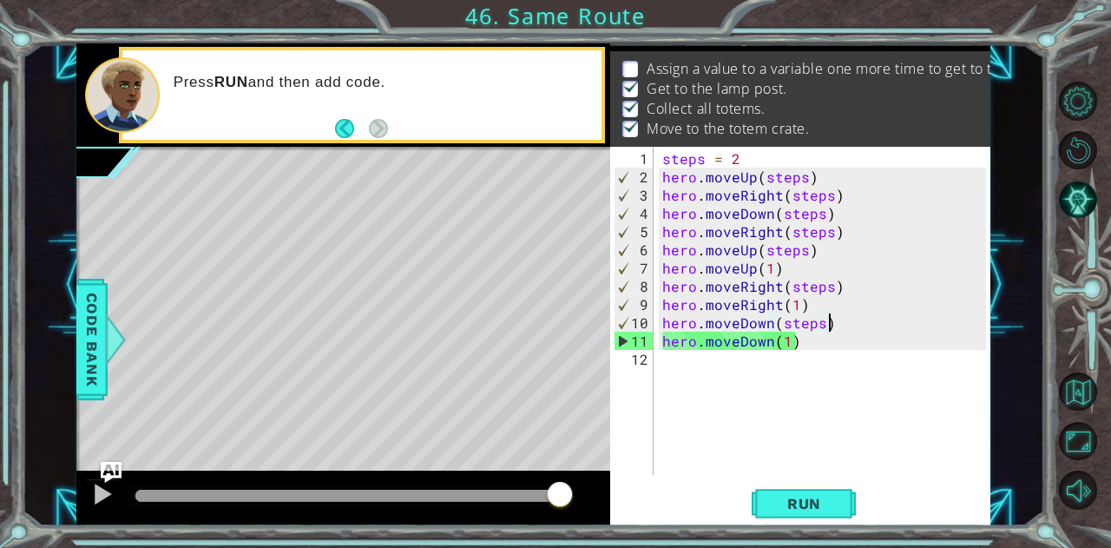
click at [847, 322] on div "steps = 2 hero . moveUp ( steps ) hero . moveRight ( steps ) hero . moveDown ( …" at bounding box center [827, 331] width 337 height 364
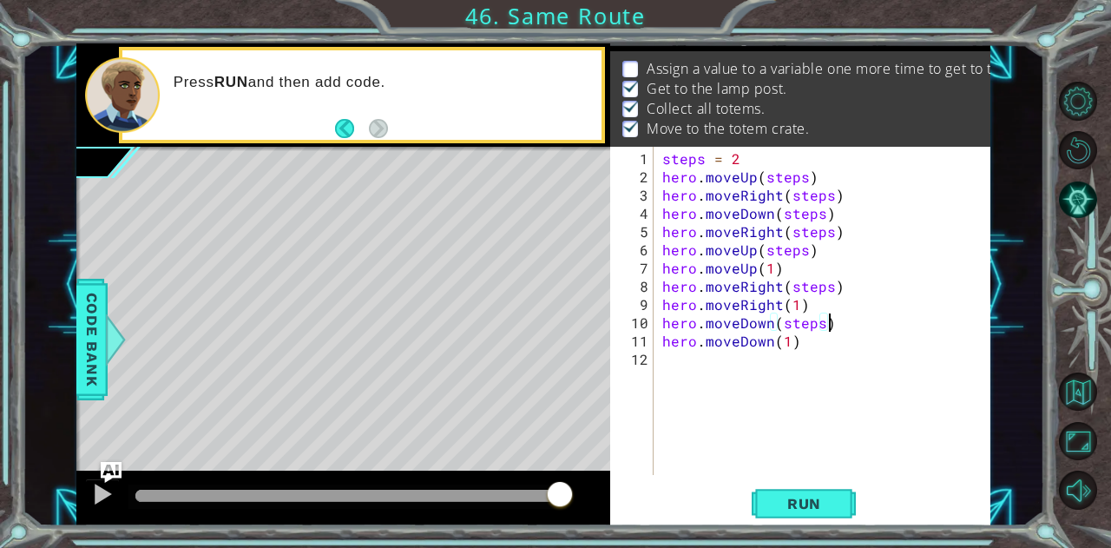
click at [771, 322] on div "steps = 2 hero . moveUp ( steps ) hero . moveRight ( steps ) hero . moveDown ( …" at bounding box center [827, 331] width 337 height 364
type textarea "hero.moveDown(3)(steps)"
click at [791, 483] on div "hero.moveDown(3)(steps) 1 2 3 4 5 6 7 8 9 10 11 12 steps = 2 hero . moveUp ( st…" at bounding box center [799, 336] width 379 height 379
click at [790, 496] on span "Run" at bounding box center [804, 503] width 69 height 17
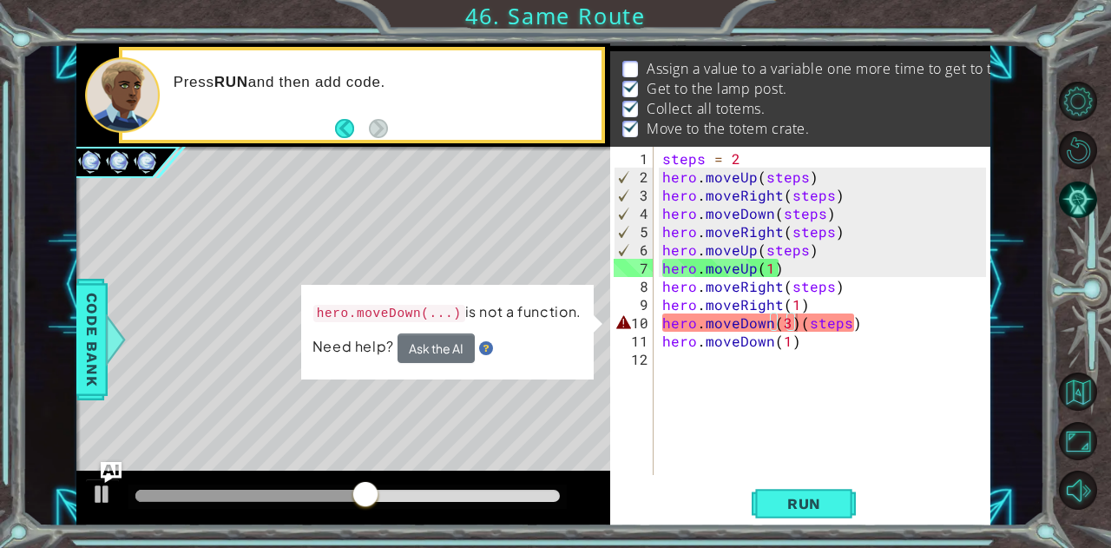
click at [829, 457] on div "steps = 2 hero . moveUp ( steps ) hero . moveRight ( steps ) hero . moveDown ( …" at bounding box center [827, 331] width 337 height 364
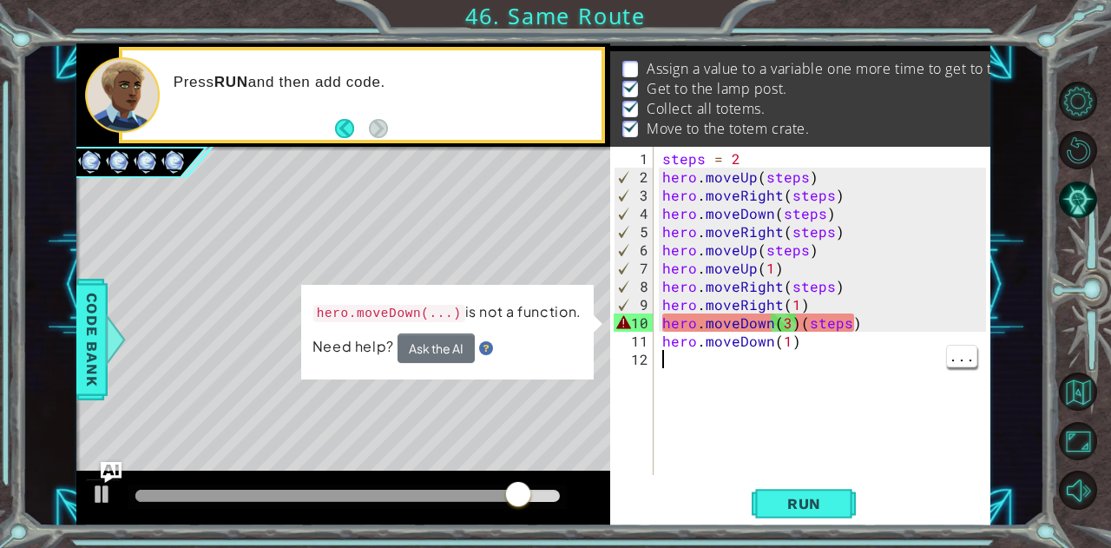
click at [792, 323] on div "steps = 2 hero . moveUp ( steps ) hero . moveRight ( steps ) hero . moveDown ( …" at bounding box center [827, 331] width 337 height 364
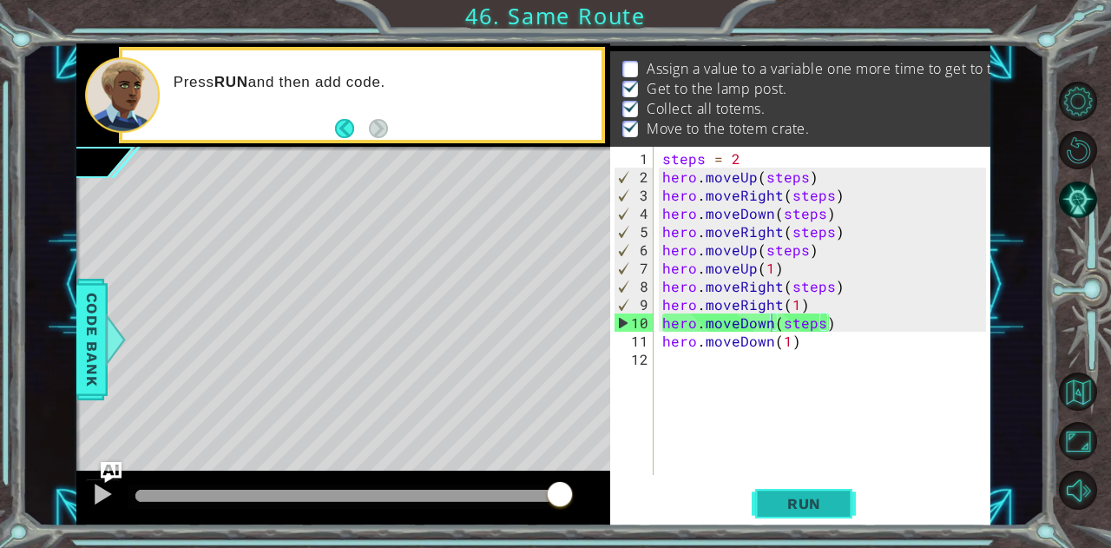
click at [787, 506] on span "Run" at bounding box center [804, 503] width 69 height 17
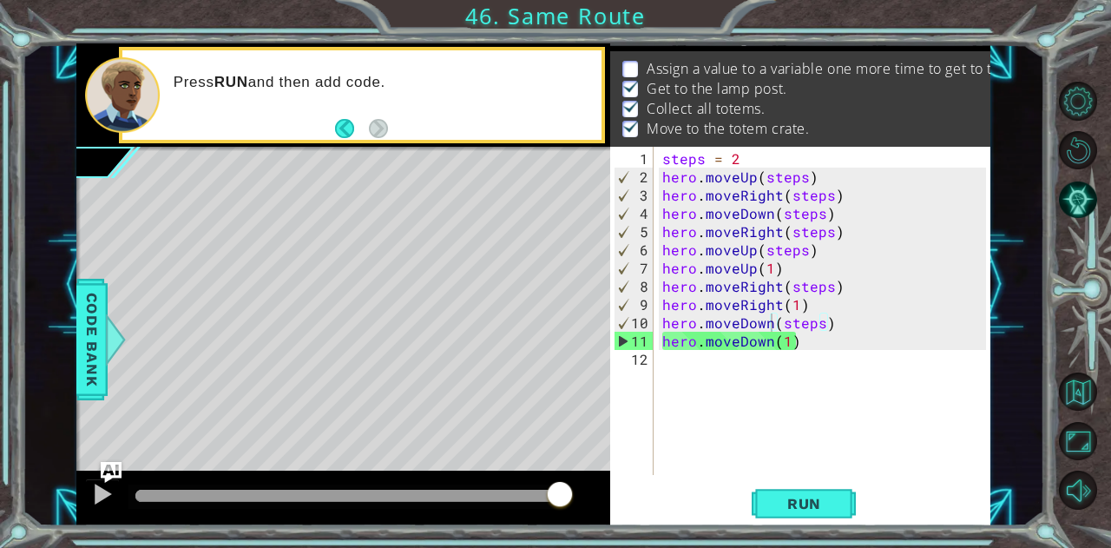
click at [627, 61] on p at bounding box center [630, 69] width 16 height 16
click at [1088, 190] on button "AI Hint" at bounding box center [1078, 200] width 38 height 38
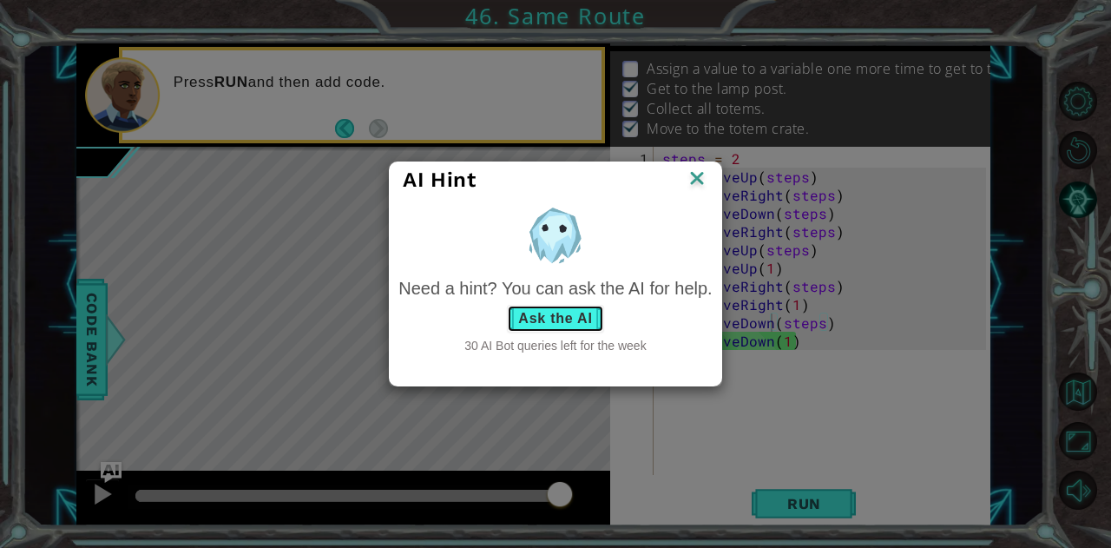
click at [516, 317] on button "Ask the AI" at bounding box center [555, 319] width 96 height 28
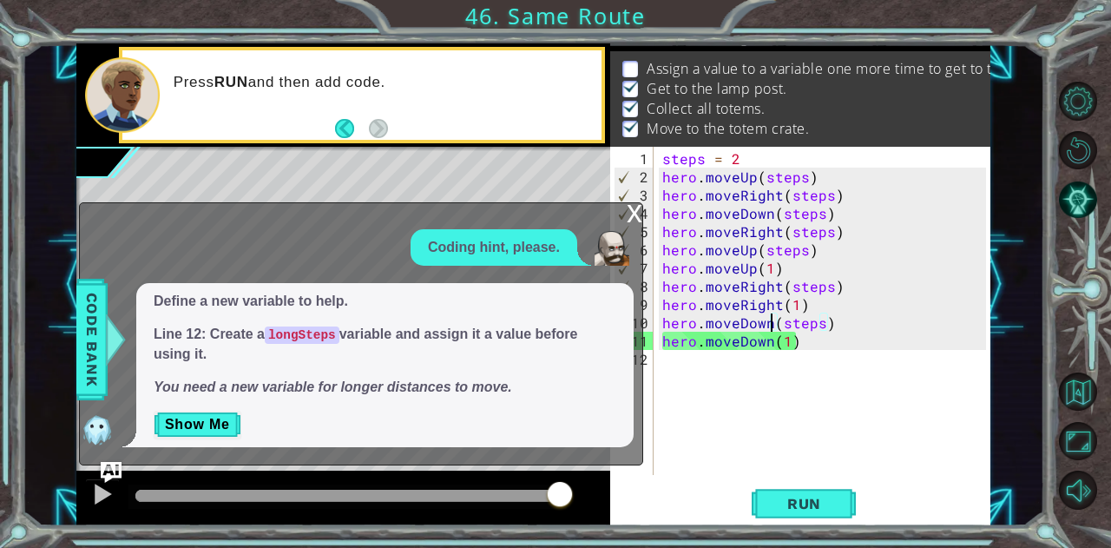
click at [778, 325] on div "steps = 2 hero . moveUp ( steps ) hero . moveRight ( steps ) hero . moveDown ( …" at bounding box center [827, 331] width 337 height 364
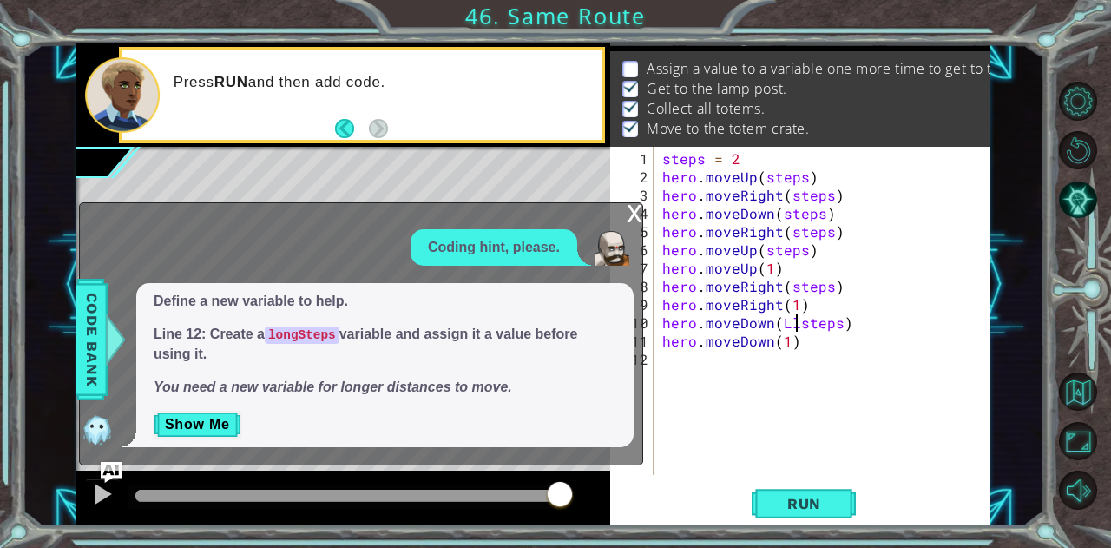
scroll to position [0, 9]
click at [870, 322] on div "steps = 2 hero . moveUp ( steps ) hero . moveRight ( steps ) hero . moveDown ( …" at bounding box center [827, 331] width 337 height 364
click at [771, 509] on span "Run" at bounding box center [804, 503] width 69 height 17
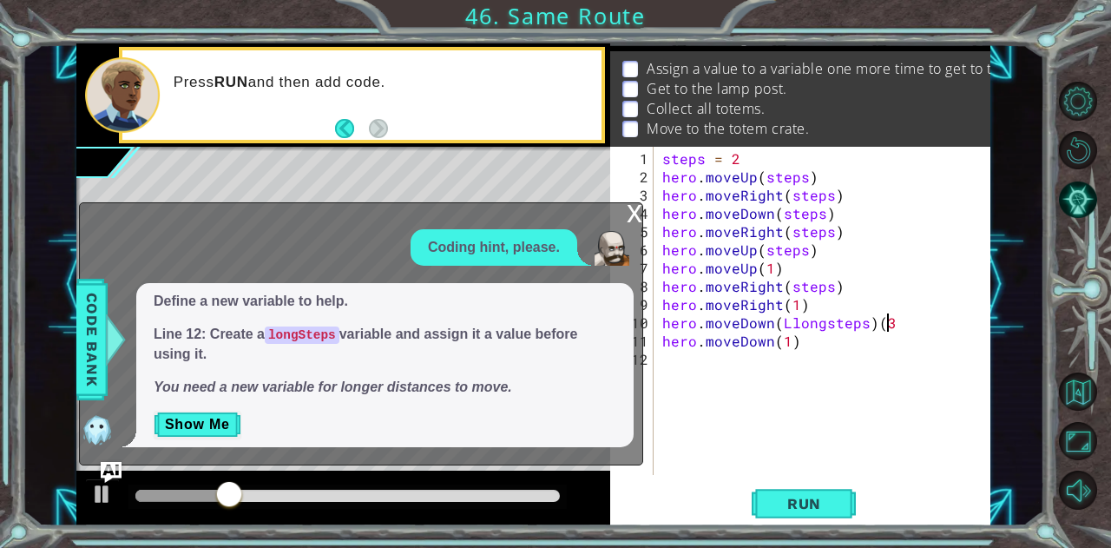
scroll to position [0, 13]
click at [824, 492] on button "Run" at bounding box center [804, 503] width 104 height 38
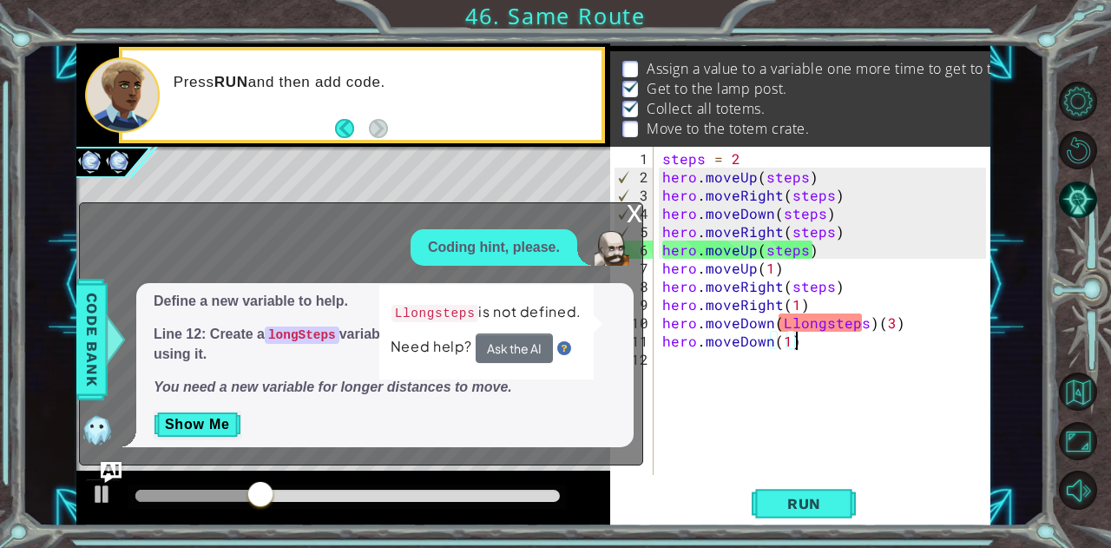
click at [892, 337] on div "steps = 2 hero . moveUp ( steps ) hero . moveRight ( steps ) hero . moveDown ( …" at bounding box center [827, 331] width 337 height 364
click at [901, 318] on div "steps = 2 hero . moveUp ( steps ) hero . moveRight ( steps ) hero . moveDown ( …" at bounding box center [827, 331] width 337 height 364
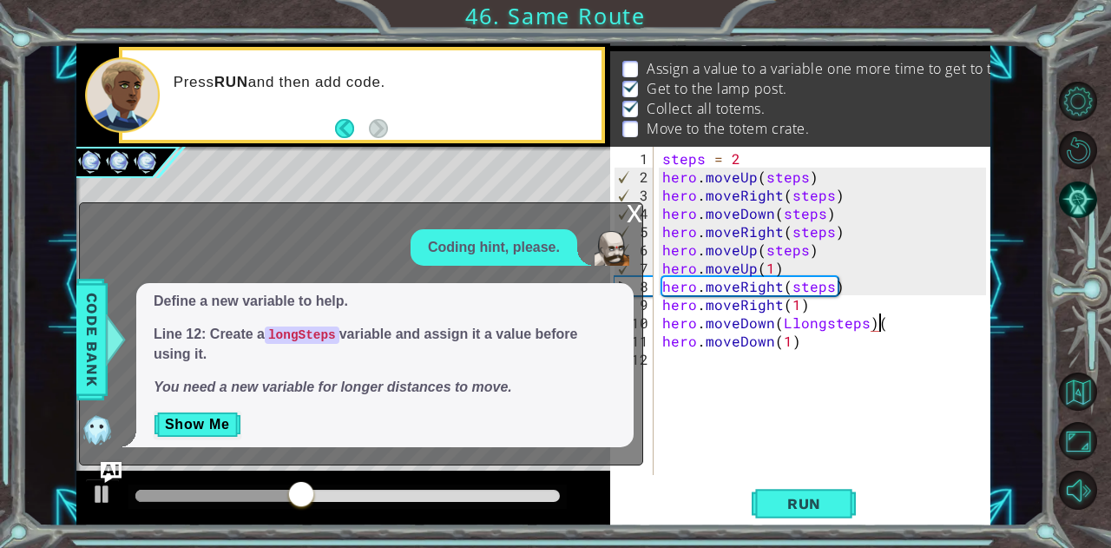
type textarea "hero.moveDown(Llongsteps)"
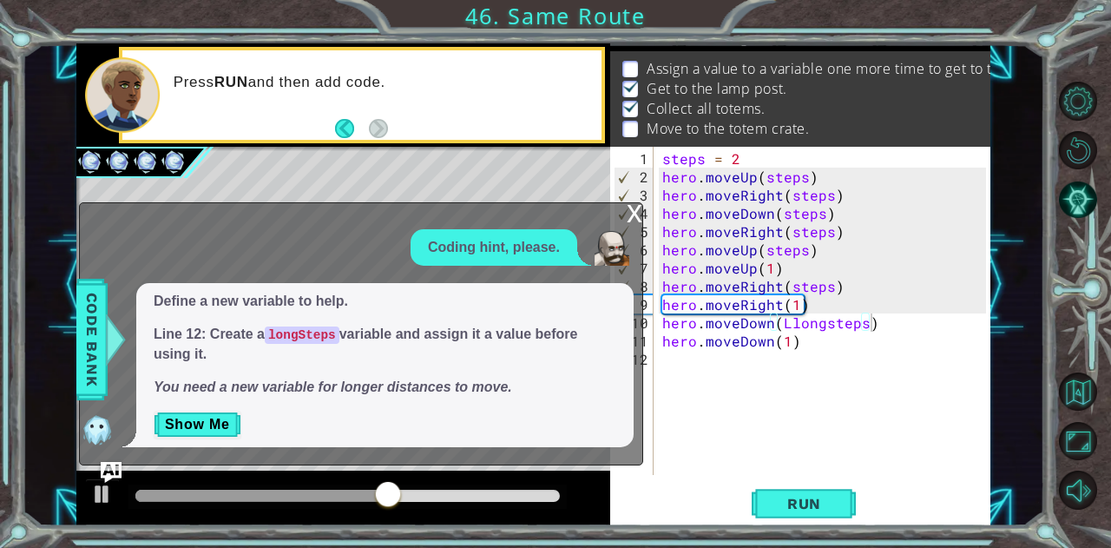
click at [201, 440] on div "Define a new variable to help. Line 12: Create a longSteps variable and assign …" at bounding box center [384, 364] width 497 height 163
click at [201, 430] on button "Show Me" at bounding box center [198, 424] width 88 height 28
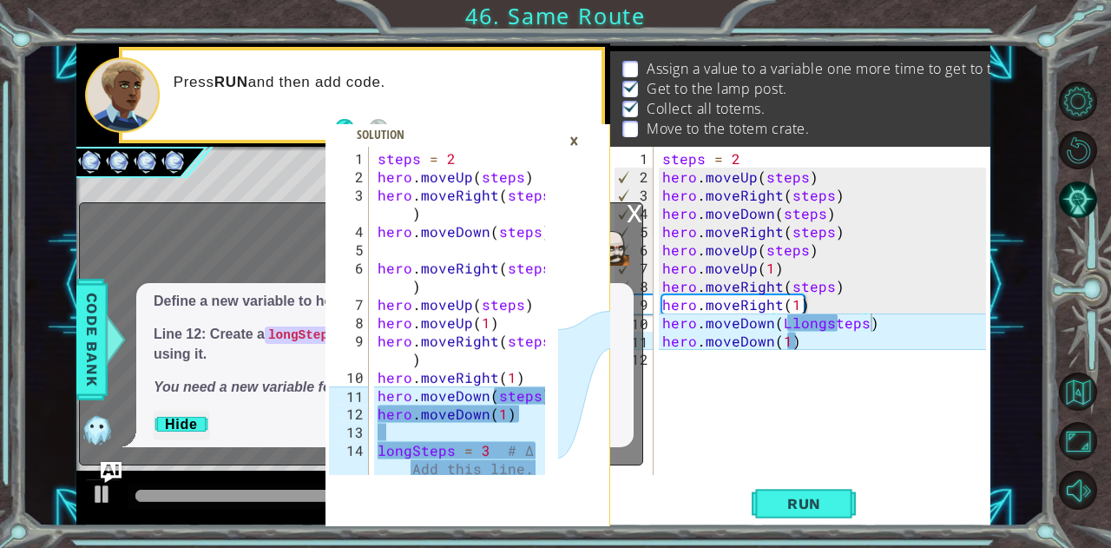
drag, startPoint x: 201, startPoint y: 430, endPoint x: 642, endPoint y: 422, distance: 440.9
drag, startPoint x: 642, startPoint y: 422, endPoint x: 733, endPoint y: 472, distance: 104.1
click at [733, 472] on div "steps = 2 hero . moveUp ( steps ) hero . moveRight ( steps ) hero . moveDown ( …" at bounding box center [827, 331] width 337 height 364
click at [828, 403] on div "steps = 2 hero . moveUp ( steps ) hero . moveRight ( steps ) hero . moveDown ( …" at bounding box center [827, 331] width 337 height 364
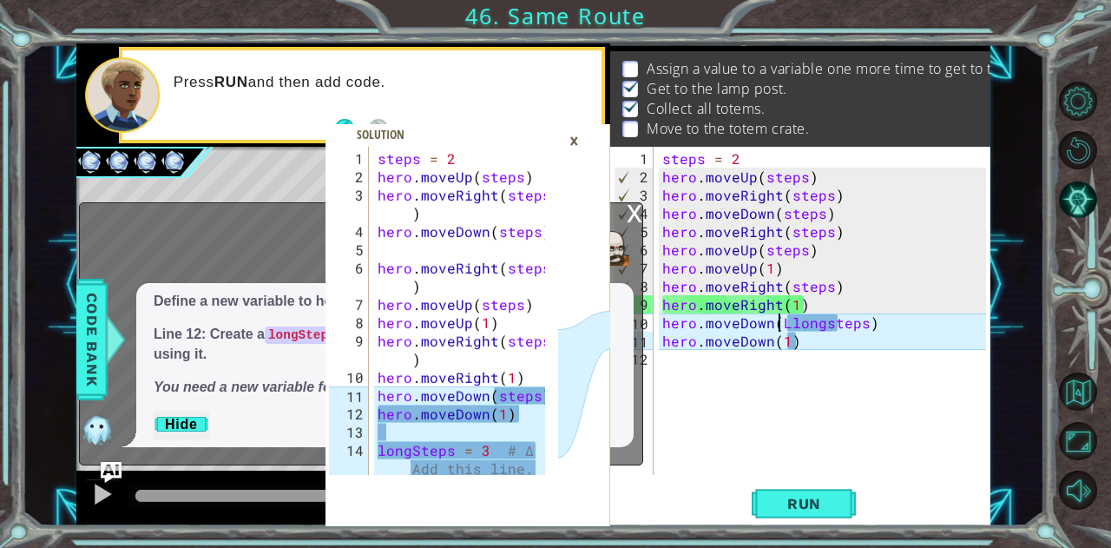
click at [782, 325] on div "steps = 2 hero . moveUp ( steps ) hero . moveRight ( steps ) hero . moveDown ( …" at bounding box center [827, 331] width 337 height 364
click at [787, 325] on div "steps = 2 hero . moveUp ( steps ) hero . moveRight ( steps ) hero . moveDown ( …" at bounding box center [827, 331] width 337 height 364
type textarea "hero.moveDown(longsteps)"
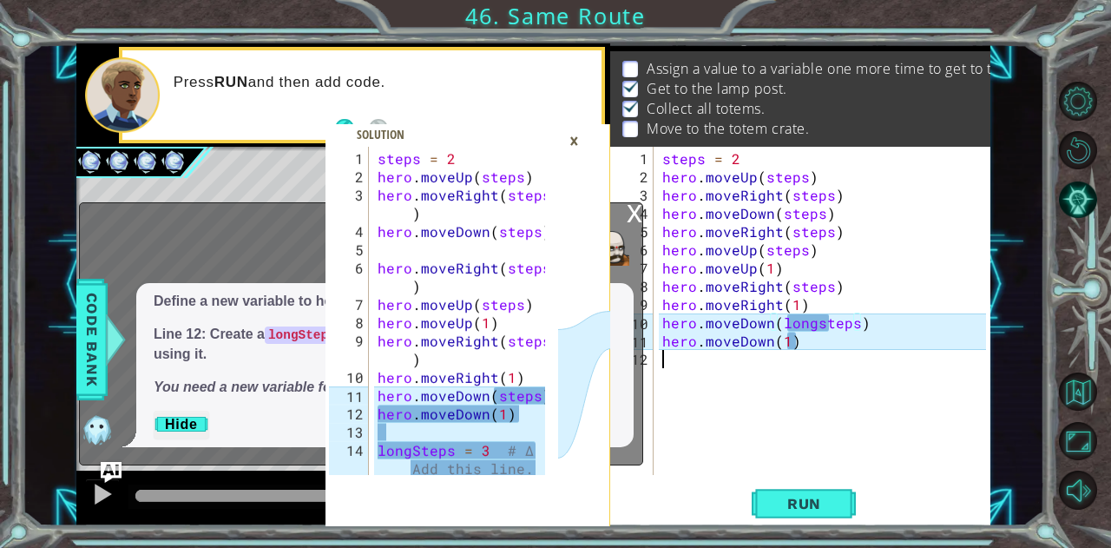
click at [688, 362] on div "steps = 2 hero . moveUp ( steps ) hero . moveRight ( steps ) hero . moveDown ( …" at bounding box center [827, 331] width 337 height 364
type textarea "L"
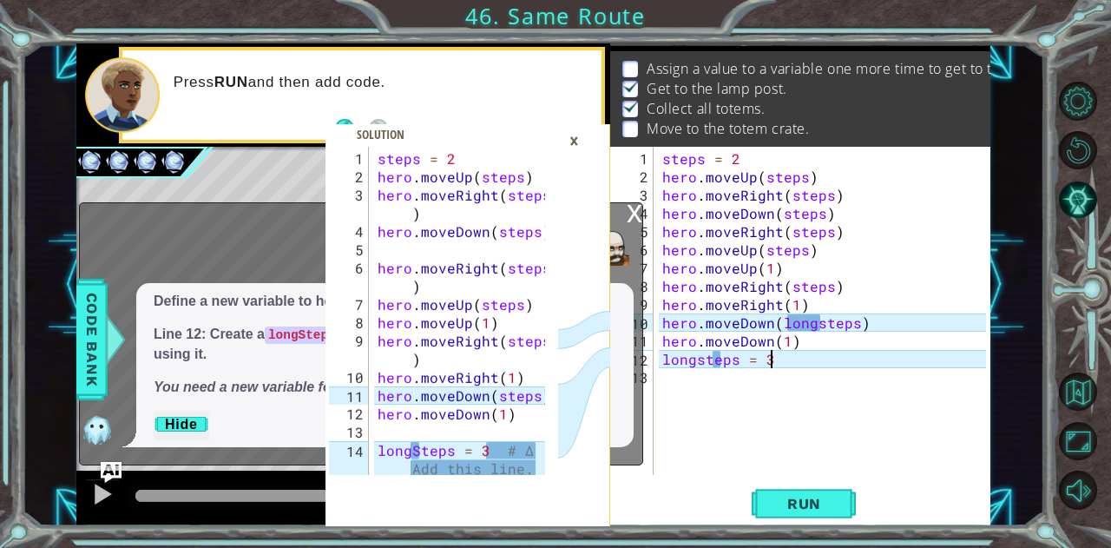
scroll to position [0, 5]
click at [807, 514] on button "Run" at bounding box center [804, 503] width 104 height 38
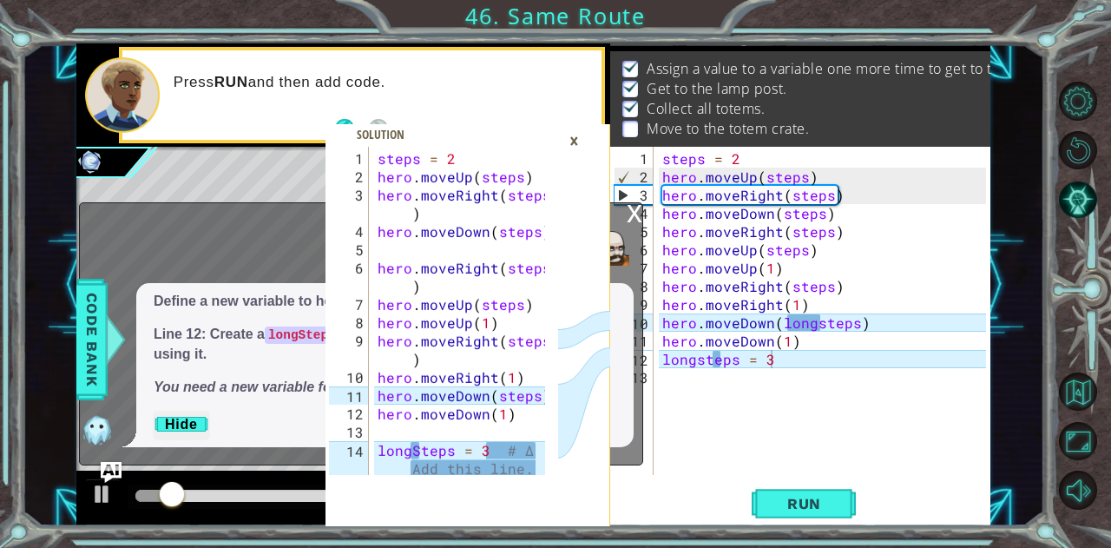
click at [579, 137] on div "×" at bounding box center [574, 141] width 27 height 30
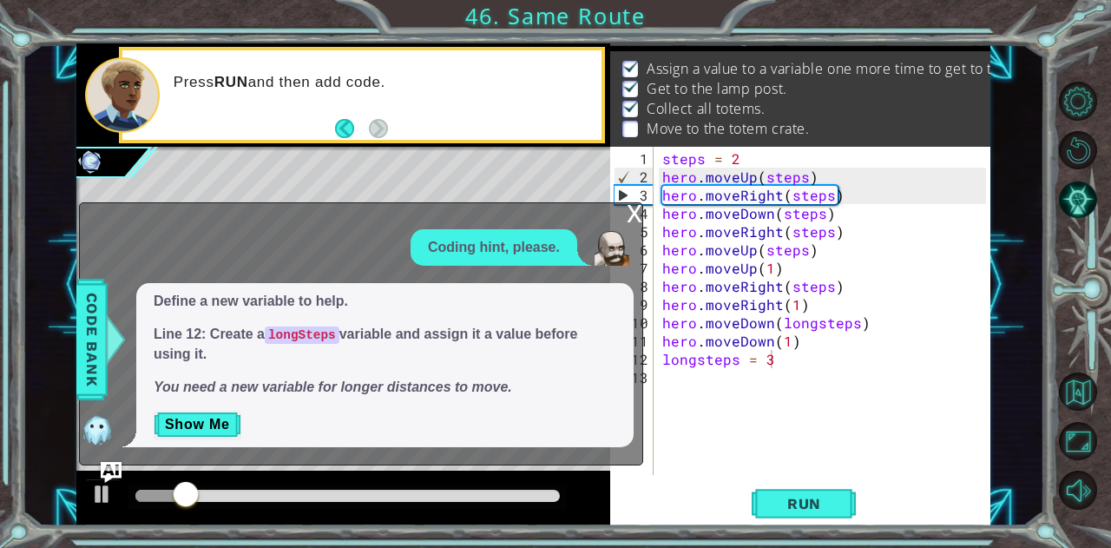
click at [627, 211] on div "x" at bounding box center [635, 211] width 16 height 17
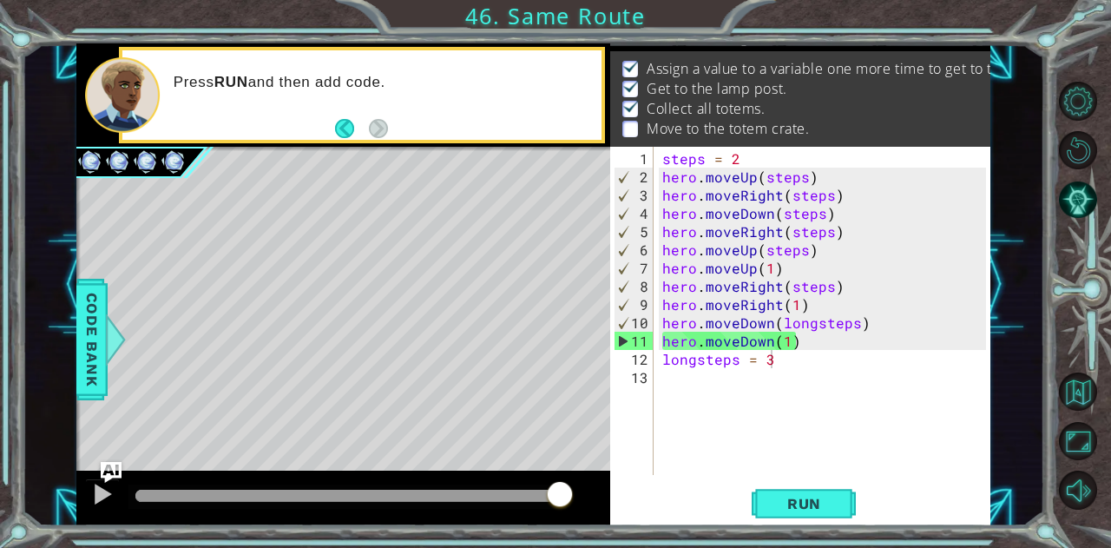
drag, startPoint x: 226, startPoint y: 489, endPoint x: 1093, endPoint y: 466, distance: 868.1
click at [1093, 466] on div "1 2 3 4 5 6 7 8 9 10 11 12 13 14 15 steps = 2 hero . moveUp ( steps ) hero . mo…" at bounding box center [555, 274] width 1111 height 548
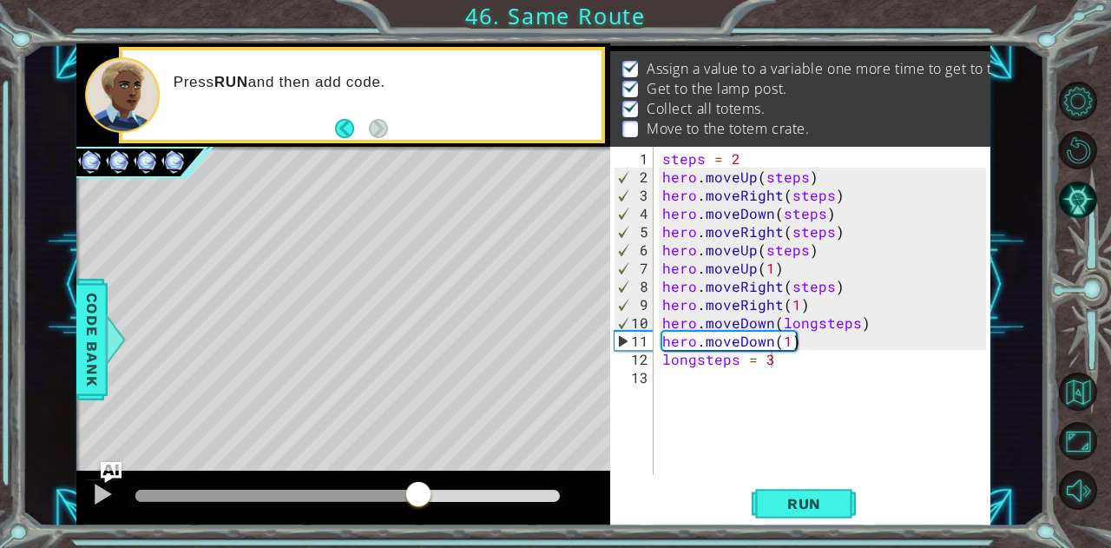
drag, startPoint x: 229, startPoint y: 489, endPoint x: 417, endPoint y: 484, distance: 188.4
click at [417, 484] on div at bounding box center [418, 495] width 31 height 31
click at [778, 363] on div "steps = 2 hero . moveUp ( steps ) hero . moveRight ( steps ) hero . moveDown ( …" at bounding box center [827, 331] width 337 height 364
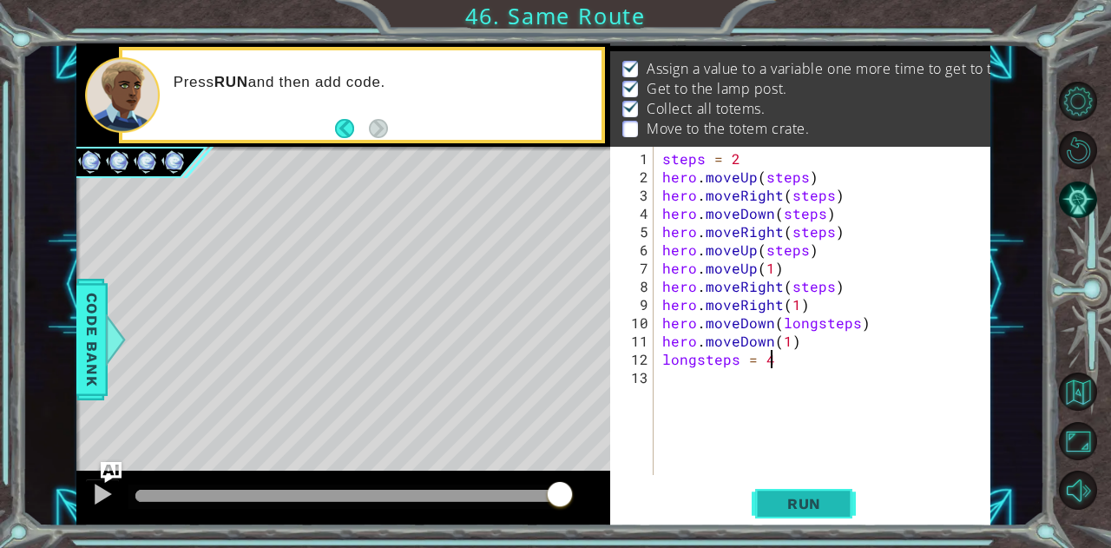
click at [776, 493] on button "Run" at bounding box center [804, 503] width 104 height 38
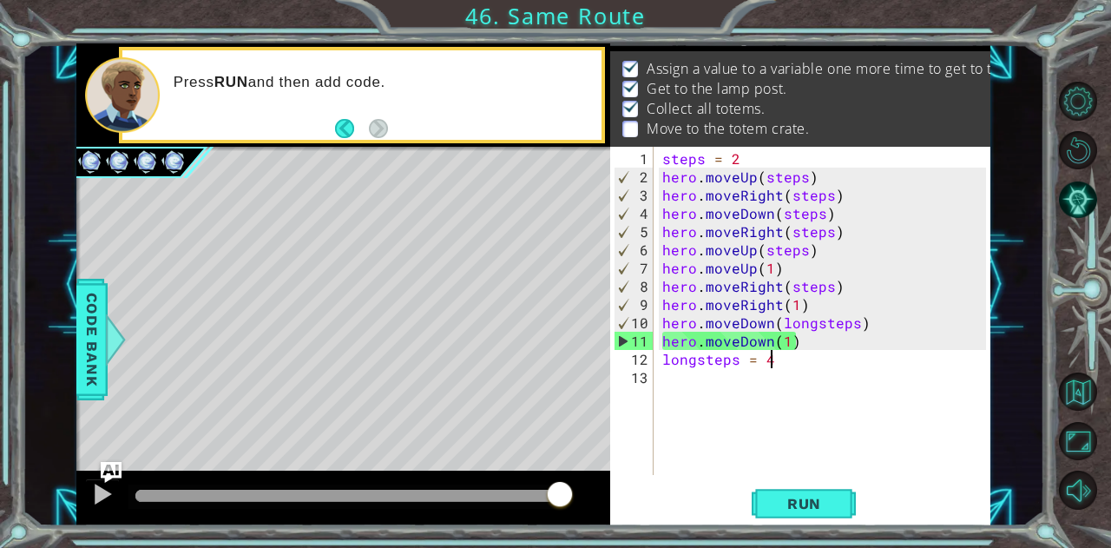
drag, startPoint x: 161, startPoint y: 486, endPoint x: 611, endPoint y: 483, distance: 449.6
click at [611, 483] on div "1 2 3 4 5 6 7 8 9 10 11 12 13 14 15 steps = 2 hero . moveUp ( steps ) hero . mo…" at bounding box center [533, 284] width 914 height 482
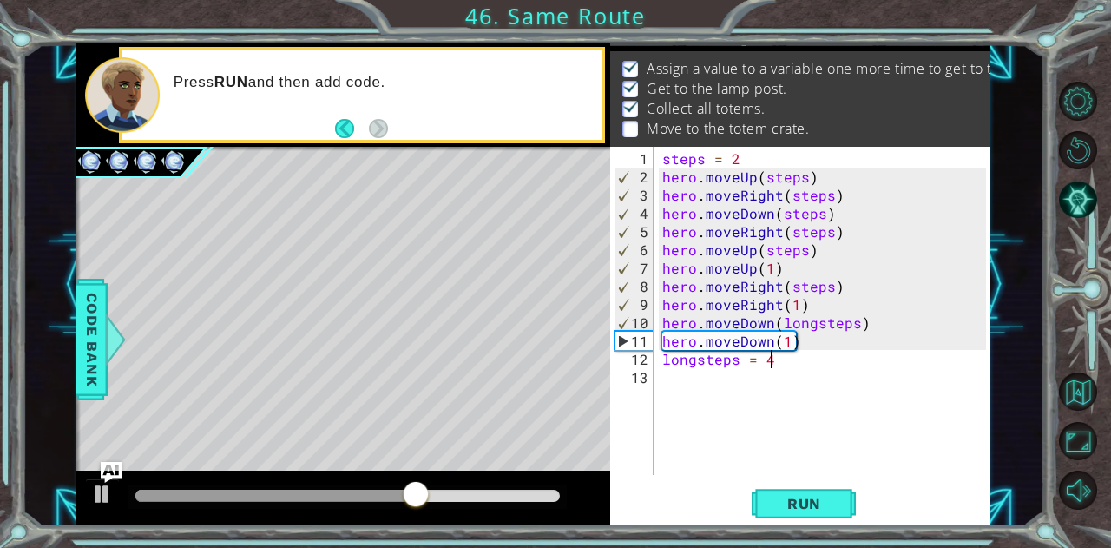
click at [783, 339] on div "steps = 2 hero . moveUp ( steps ) hero . moveRight ( steps ) hero . moveDown ( …" at bounding box center [827, 331] width 337 height 364
type textarea "hero.moveDown(2)"
click at [798, 497] on span "Run" at bounding box center [804, 503] width 69 height 17
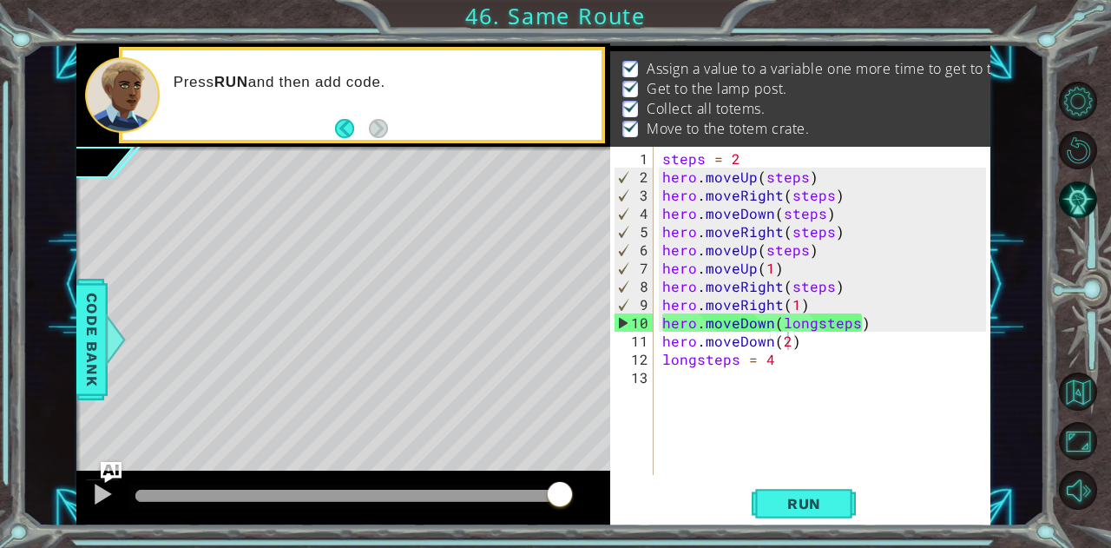
drag, startPoint x: 171, startPoint y: 489, endPoint x: 946, endPoint y: 502, distance: 775.1
click at [946, 502] on body "1 2 3 4 5 6 7 8 9 10 11 12 13 14 15 steps = 2 hero . moveUp ( steps ) hero . mo…" at bounding box center [555, 274] width 1111 height 548
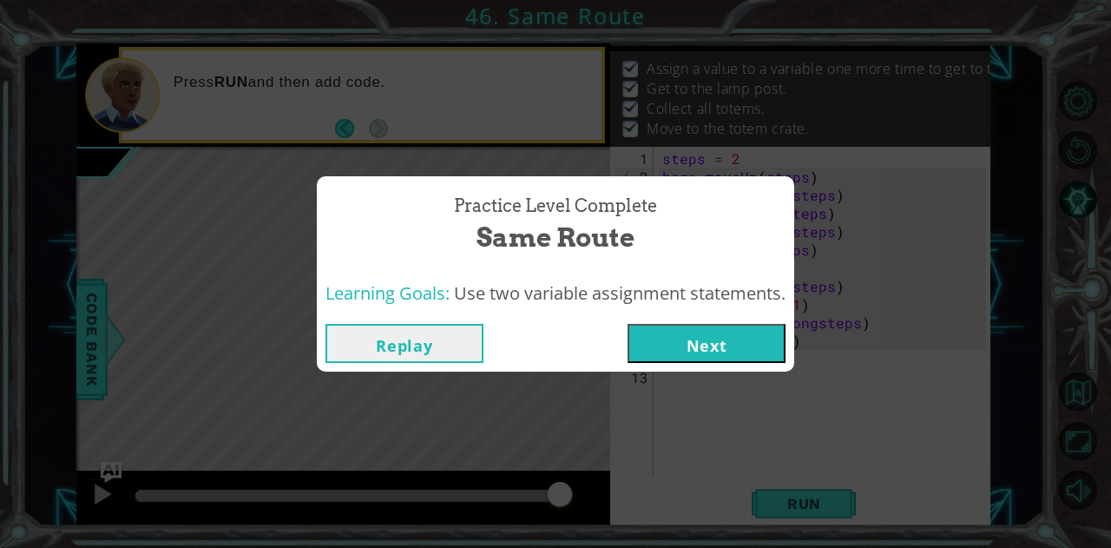
click at [732, 333] on button "Next" at bounding box center [706, 343] width 158 height 39
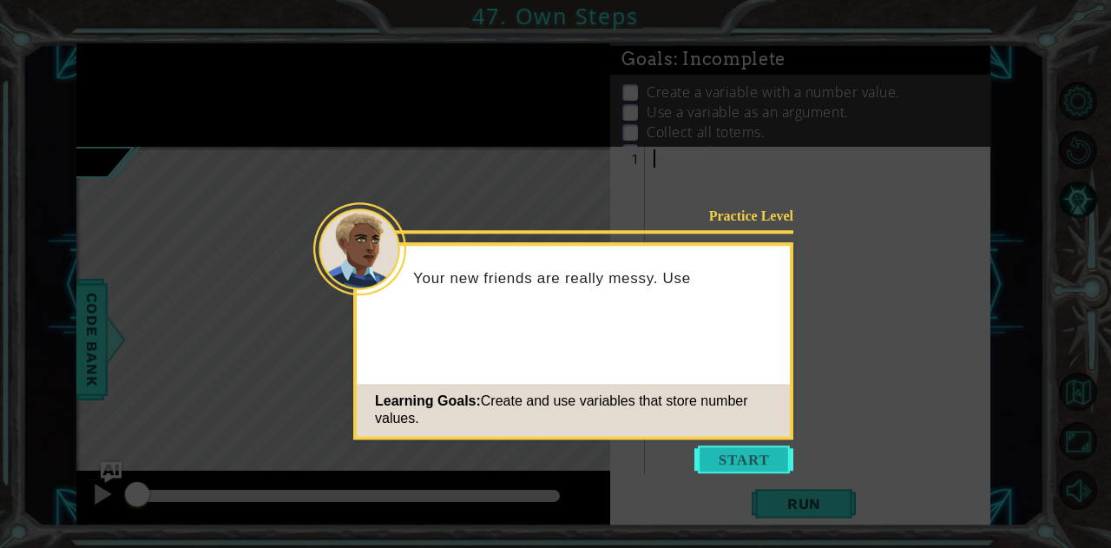
click at [744, 459] on button "Start" at bounding box center [743, 459] width 99 height 28
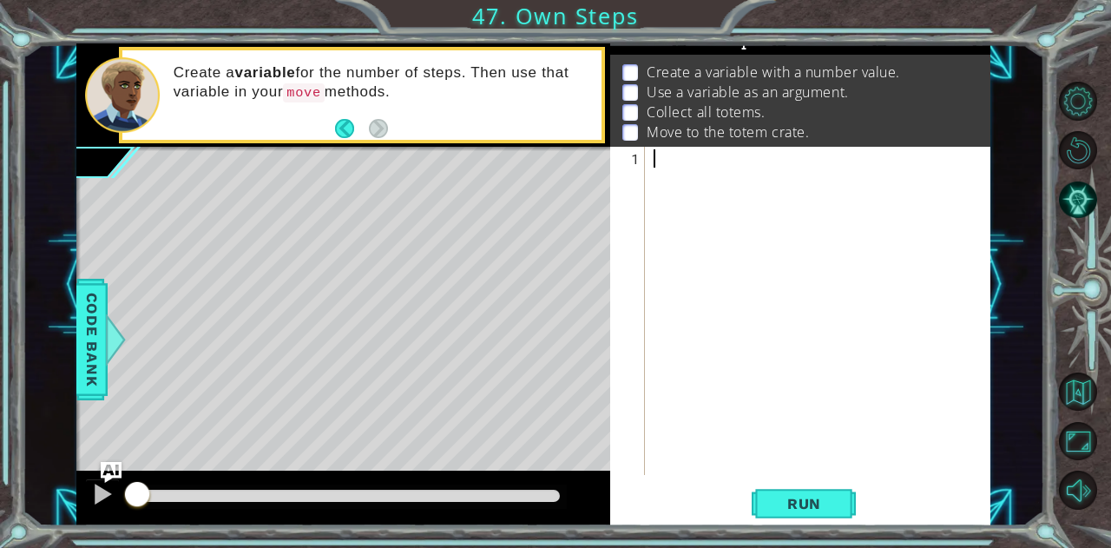
scroll to position [28, 0]
